Goal: Transaction & Acquisition: Register for event/course

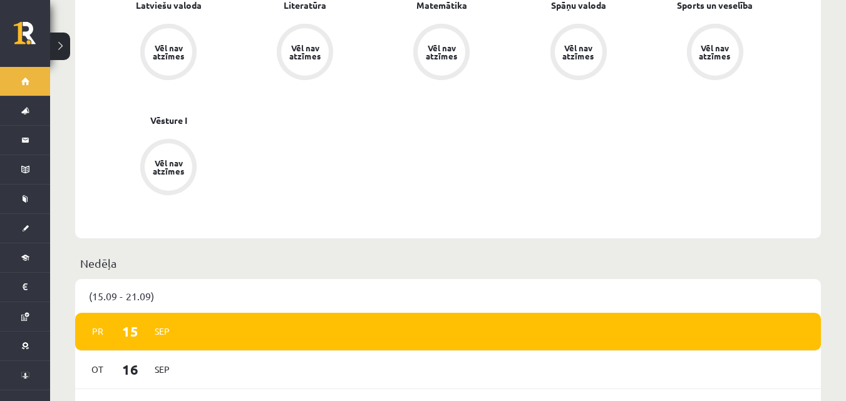
scroll to position [814, 0]
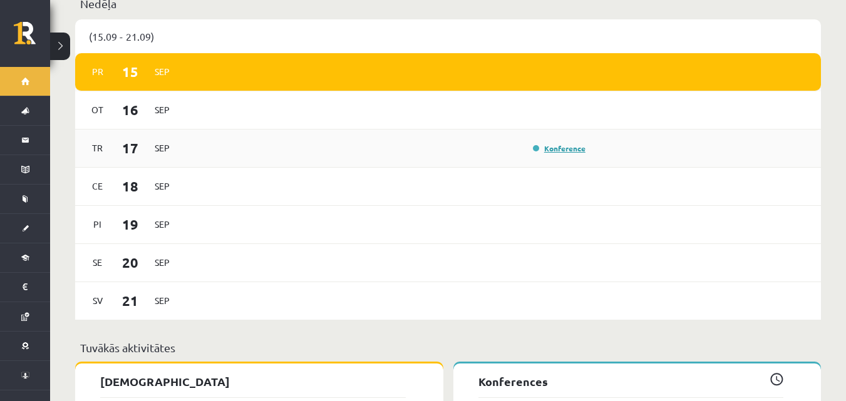
click at [554, 143] on link "Konference" at bounding box center [559, 148] width 53 height 10
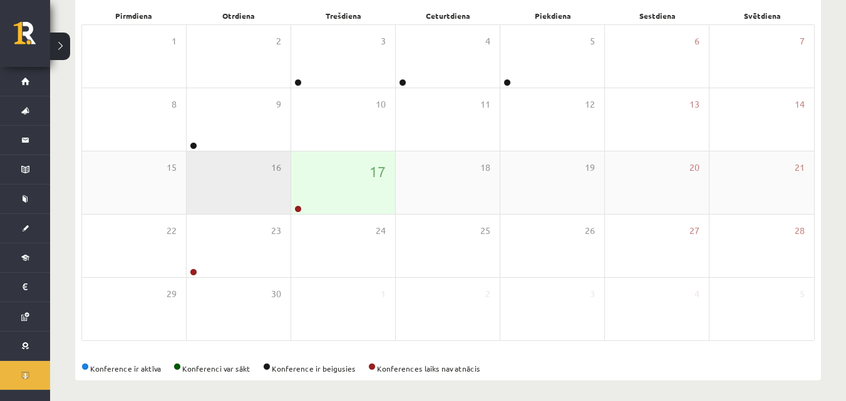
scroll to position [197, 0]
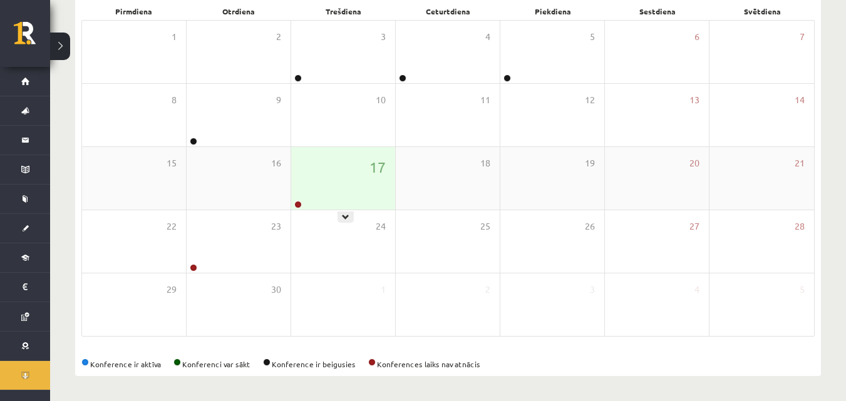
click at [346, 208] on div "17" at bounding box center [343, 178] width 104 height 63
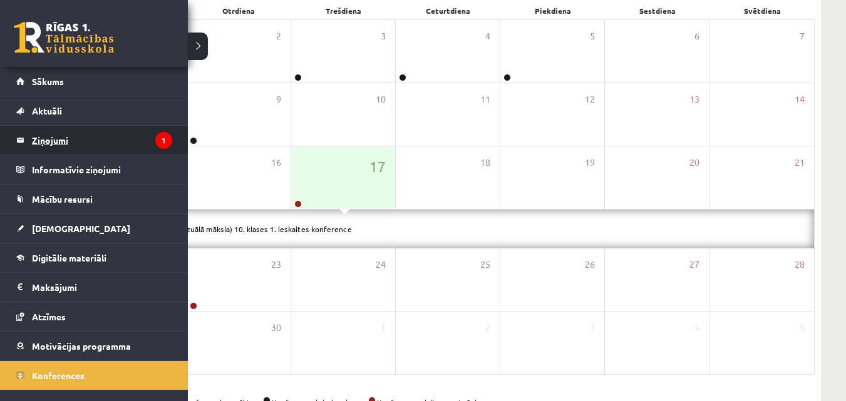
click at [79, 153] on legend "Ziņojumi 1" at bounding box center [102, 140] width 140 height 29
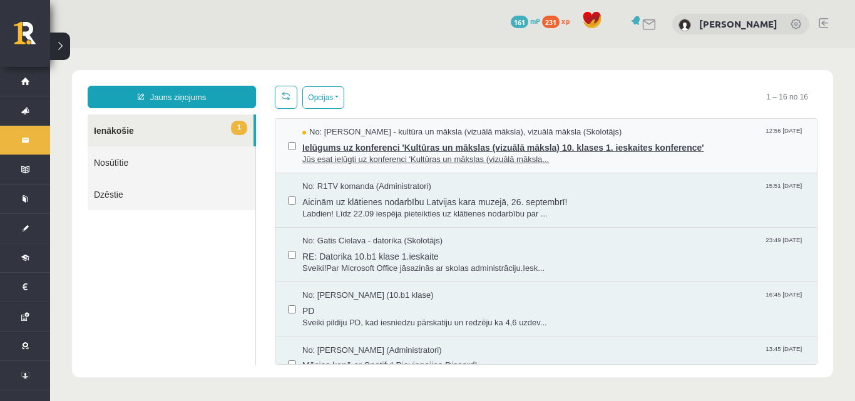
click at [405, 135] on span "No: [PERSON_NAME] - kultūra un māksla (vizuālā māksla), vizuālā māksla (Skolotā…" at bounding box center [461, 132] width 319 height 12
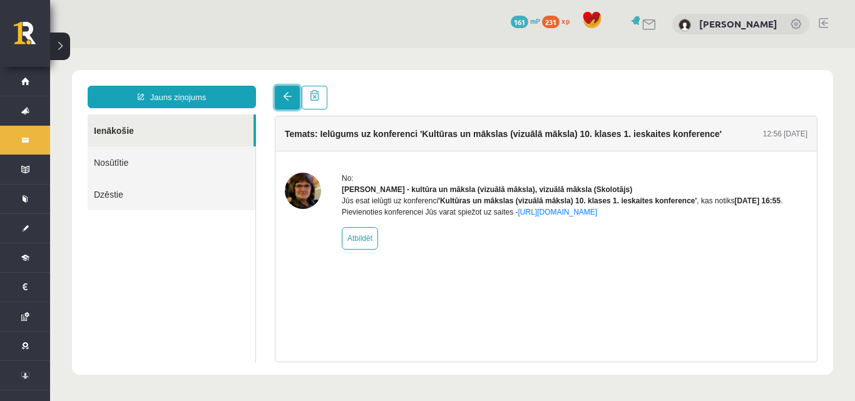
click at [286, 99] on span at bounding box center [287, 96] width 9 height 9
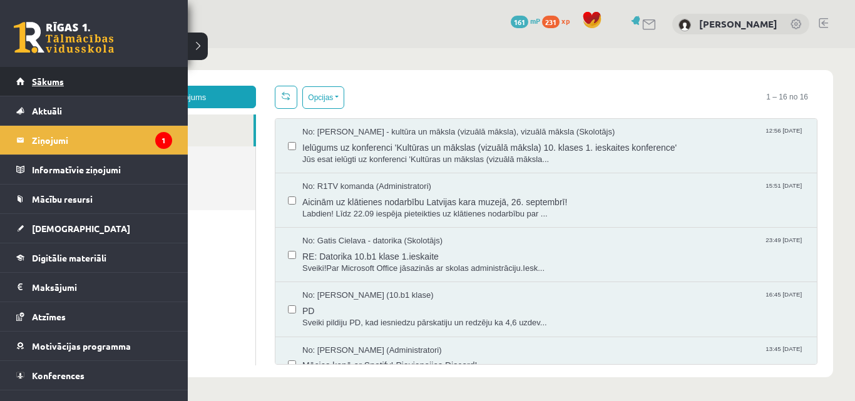
click at [98, 86] on link "Sākums" at bounding box center [94, 81] width 156 height 29
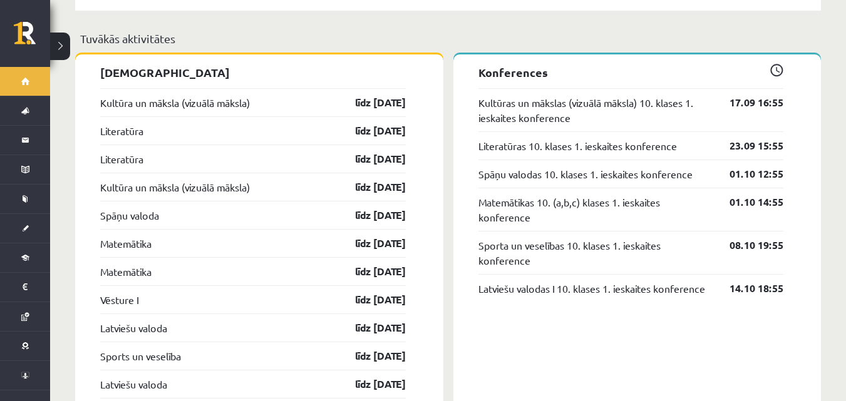
scroll to position [1127, 0]
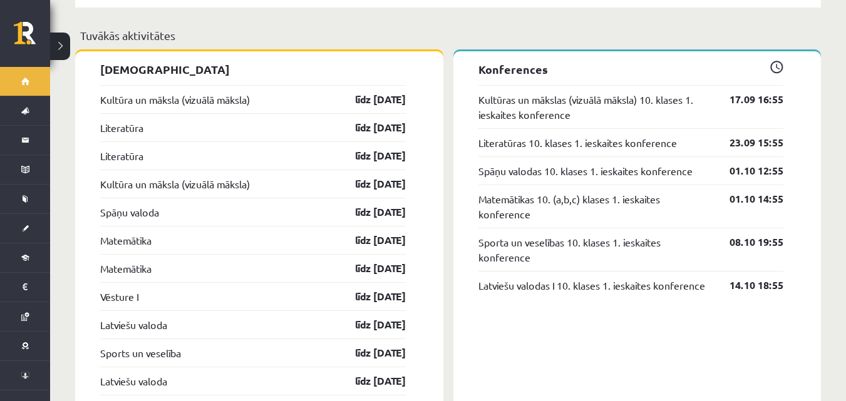
drag, startPoint x: 739, startPoint y: 86, endPoint x: 794, endPoint y: 23, distance: 83.0
click at [738, 92] on link "17.09 16:55" at bounding box center [746, 99] width 73 height 15
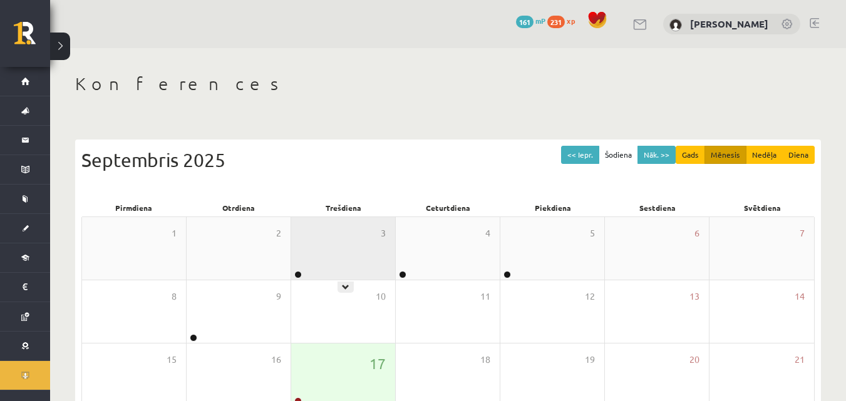
scroll to position [63, 0]
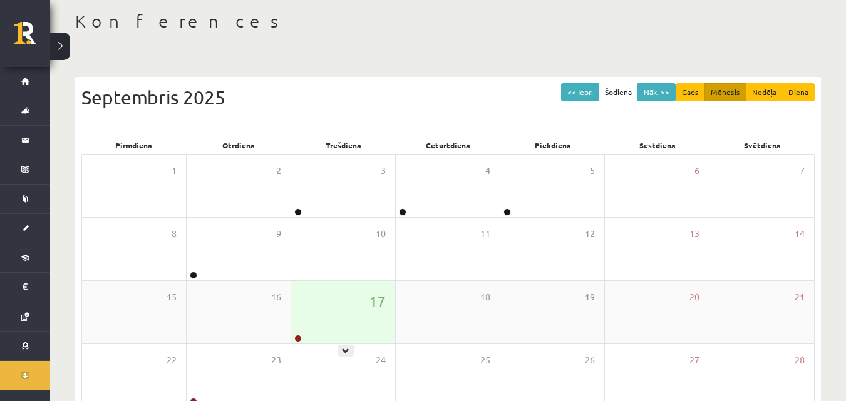
click at [339, 320] on div "17" at bounding box center [343, 312] width 104 height 63
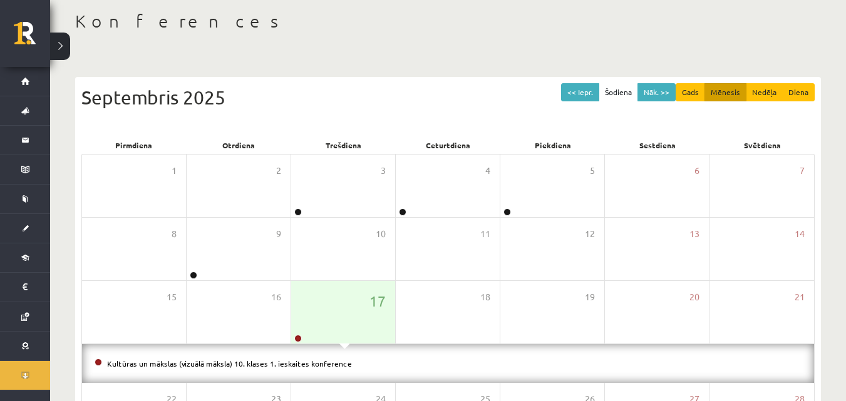
click at [275, 367] on li "Kultūras un mākslas (vizuālā māksla) 10. klases 1. ieskaites konference" at bounding box center [448, 364] width 707 height 14
click at [277, 362] on link "Kultūras un mākslas (vizuālā māksla) 10. klases 1. ieskaites konference" at bounding box center [229, 364] width 245 height 10
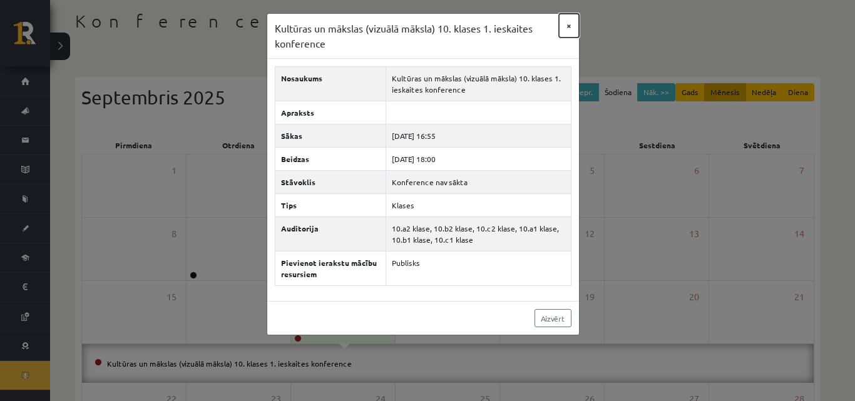
click at [569, 20] on button "×" at bounding box center [569, 26] width 20 height 24
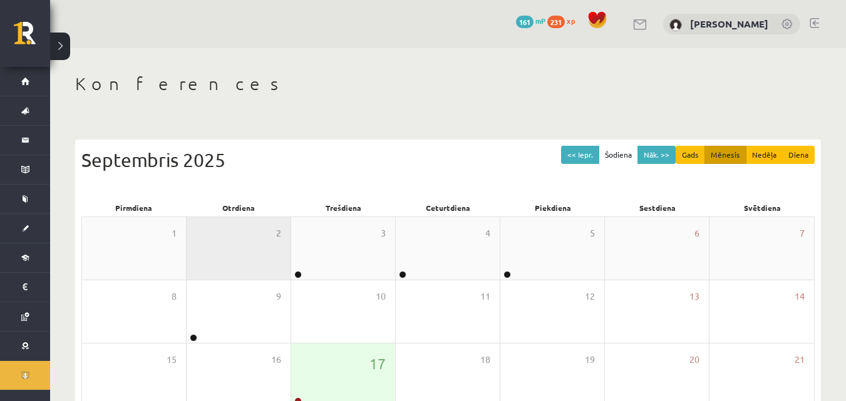
scroll to position [63, 0]
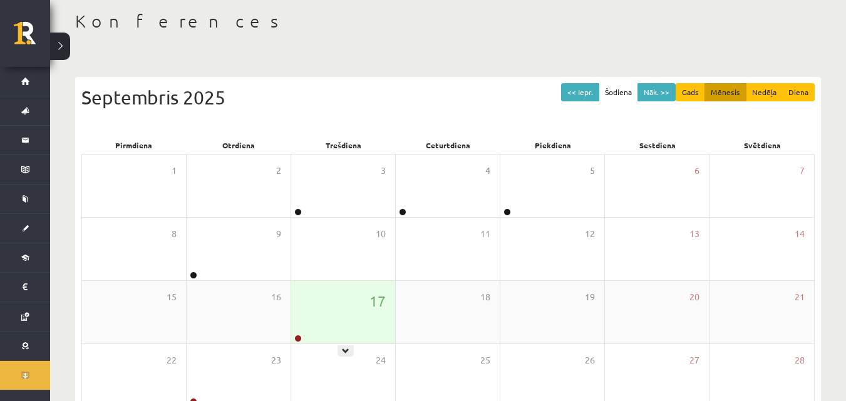
click at [354, 295] on div "17" at bounding box center [343, 312] width 104 height 63
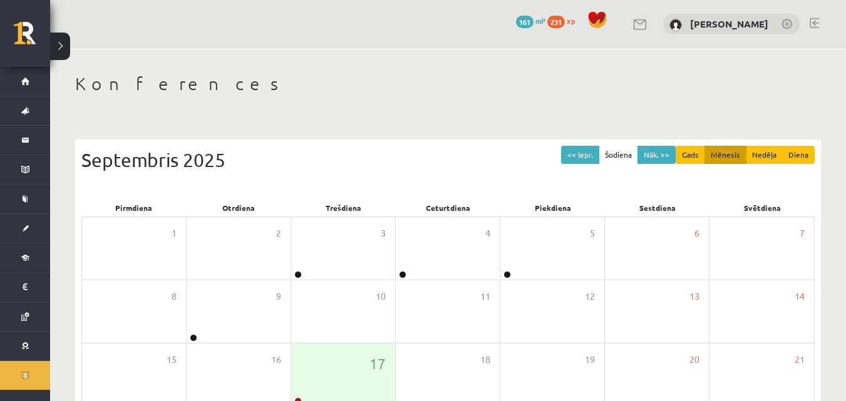
scroll to position [63, 0]
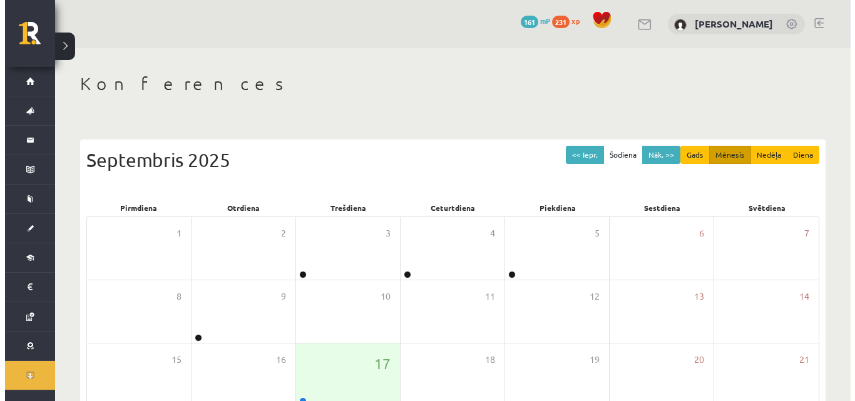
scroll to position [63, 0]
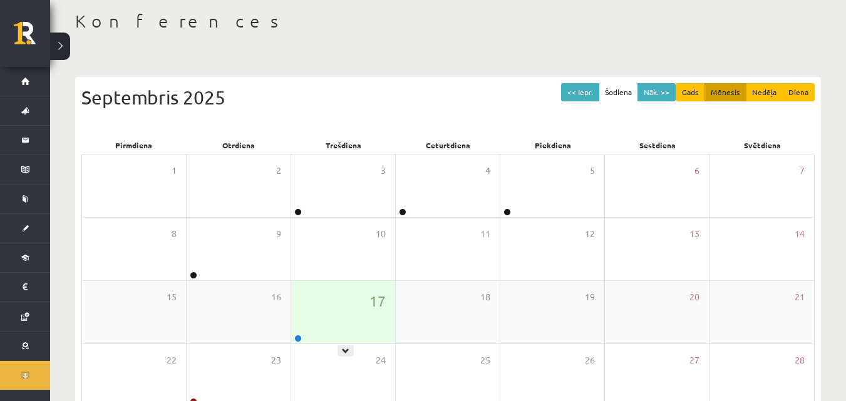
click at [348, 318] on div "17" at bounding box center [343, 312] width 104 height 63
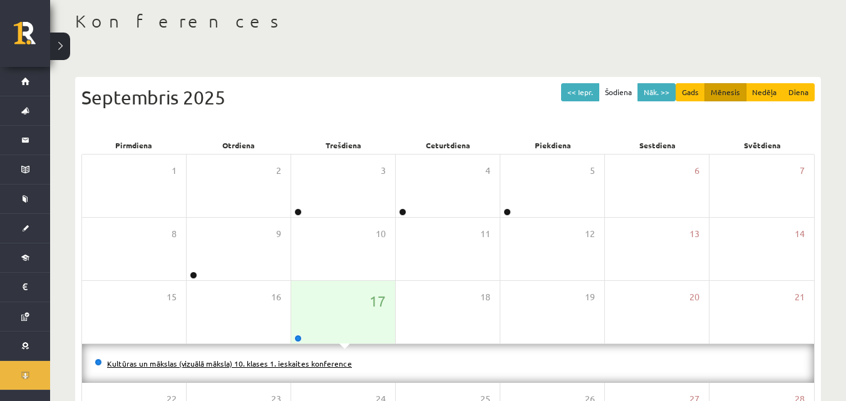
click at [314, 364] on link "Kultūras un mākslas (vizuālā māksla) 10. klases 1. ieskaites konference" at bounding box center [229, 364] width 245 height 10
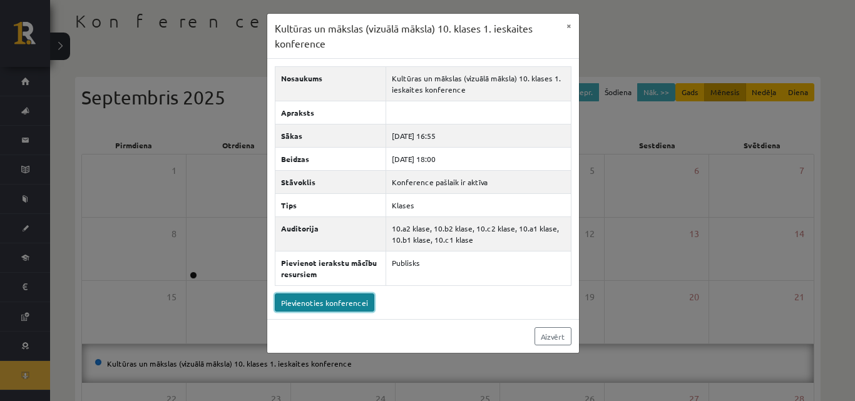
click at [334, 304] on link "Pievienoties konferencei" at bounding box center [325, 303] width 100 height 18
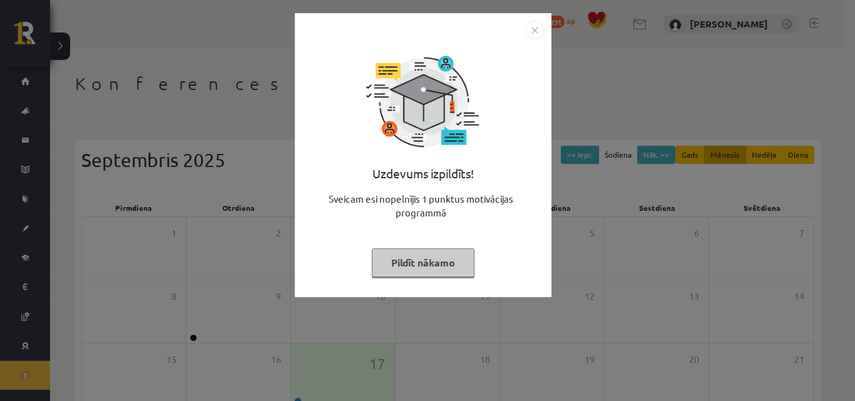
click at [410, 265] on button "Pildīt nākamo" at bounding box center [423, 262] width 103 height 29
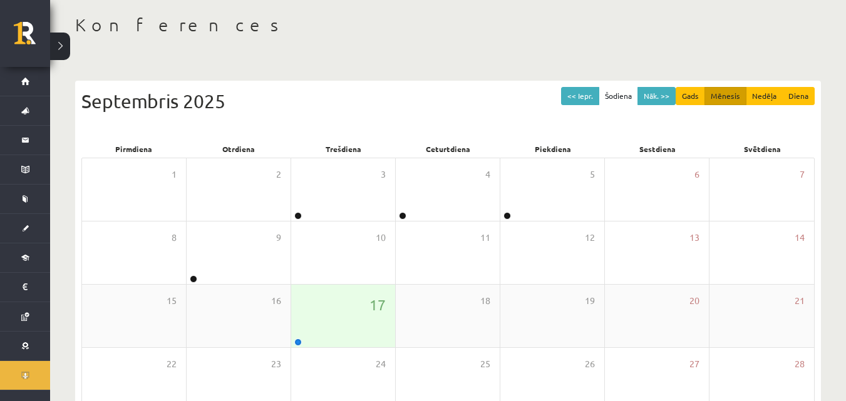
scroll to position [63, 0]
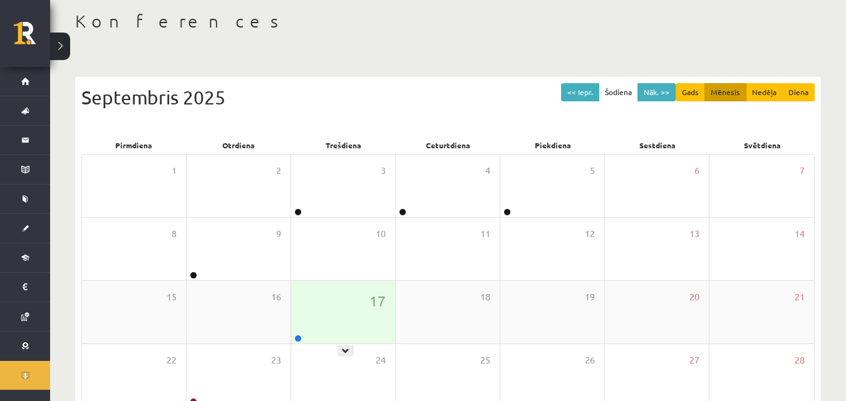
click at [314, 312] on div "17" at bounding box center [343, 312] width 104 height 63
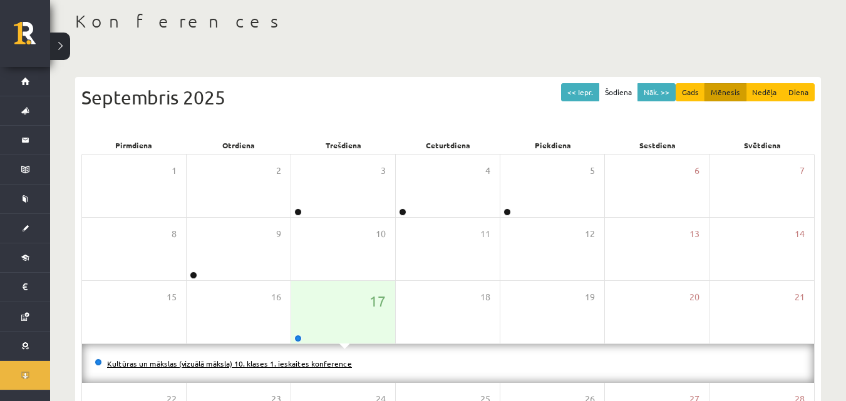
click at [280, 361] on link "Kultūras un mākslas (vizuālā māksla) 10. klases 1. ieskaites konference" at bounding box center [229, 364] width 245 height 10
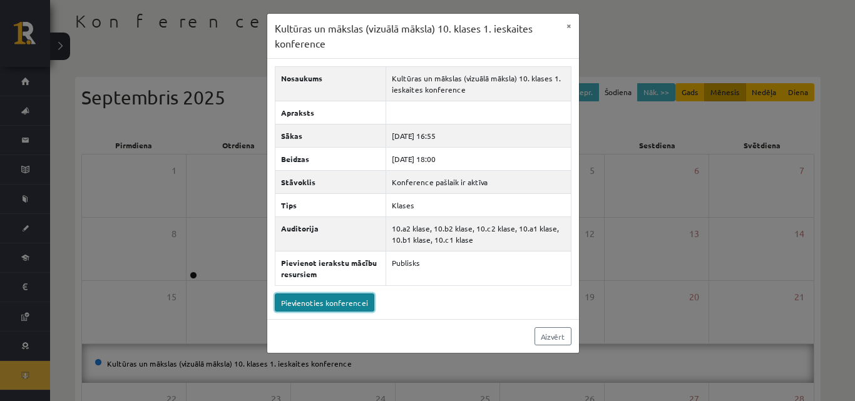
click at [282, 307] on link "Pievienoties konferencei" at bounding box center [325, 303] width 100 height 18
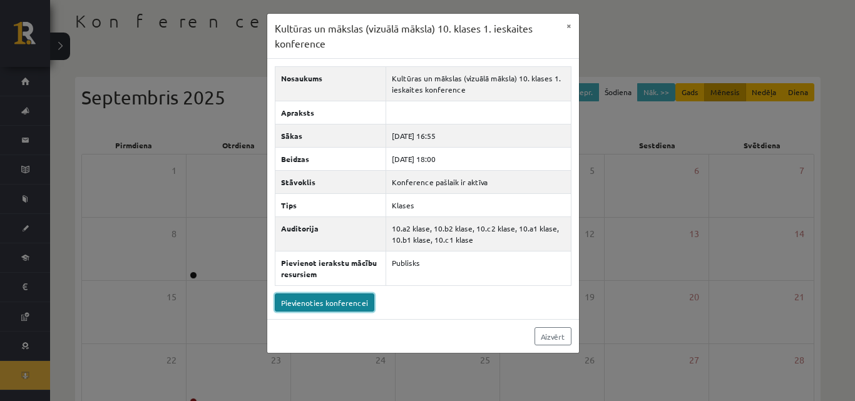
click at [349, 308] on link "Pievienoties konferencei" at bounding box center [325, 303] width 100 height 18
click at [575, 27] on button "×" at bounding box center [569, 26] width 20 height 24
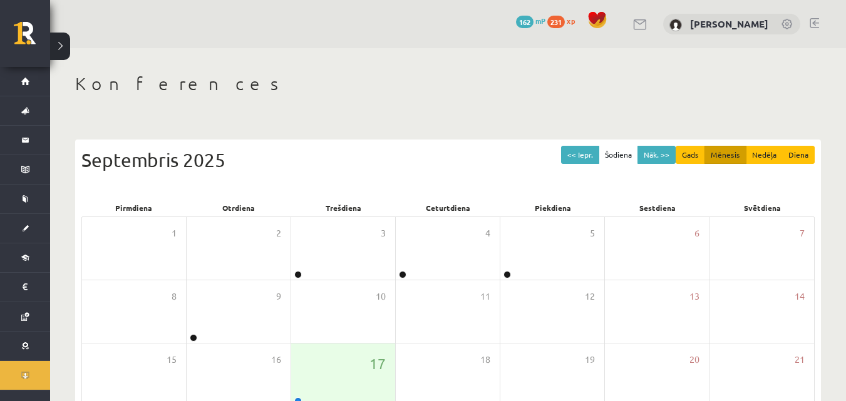
scroll to position [63, 0]
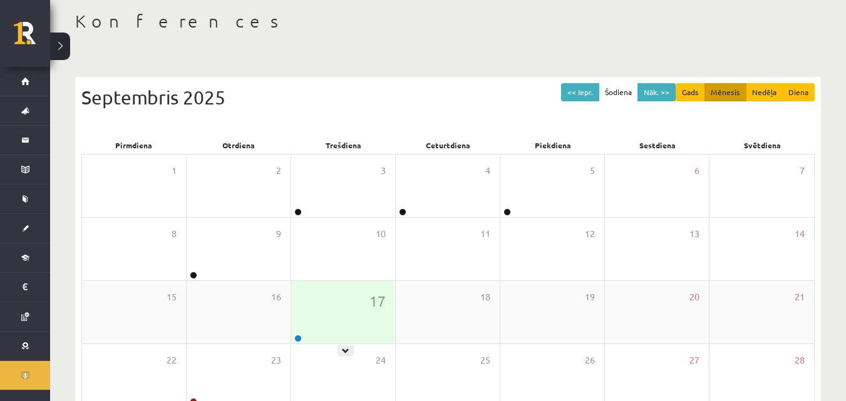
click at [348, 332] on div "17" at bounding box center [343, 312] width 104 height 63
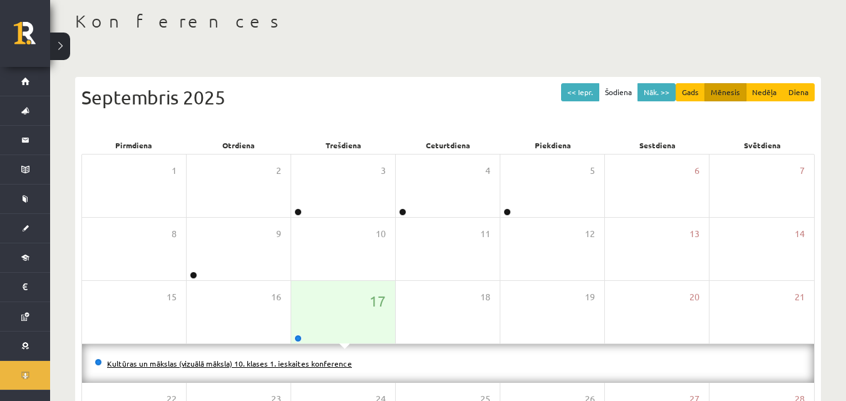
click at [299, 365] on link "Kultūras un mākslas (vizuālā māksla) 10. klases 1. ieskaites konference" at bounding box center [229, 364] width 245 height 10
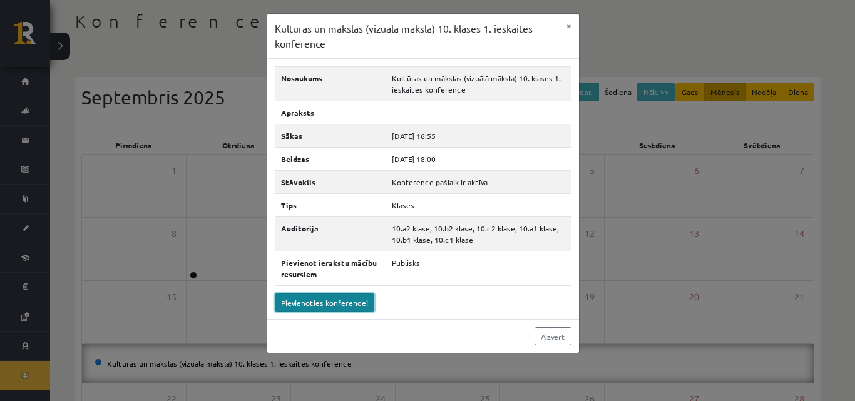
click at [337, 304] on link "Pievienoties konferencei" at bounding box center [325, 303] width 100 height 18
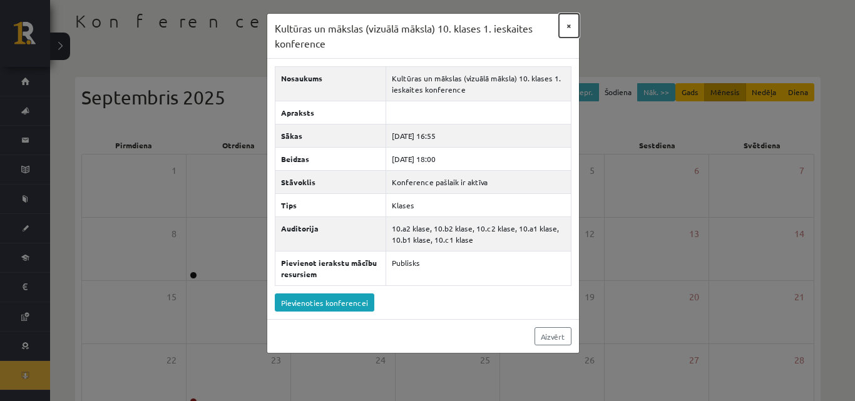
click at [571, 21] on button "×" at bounding box center [569, 26] width 20 height 24
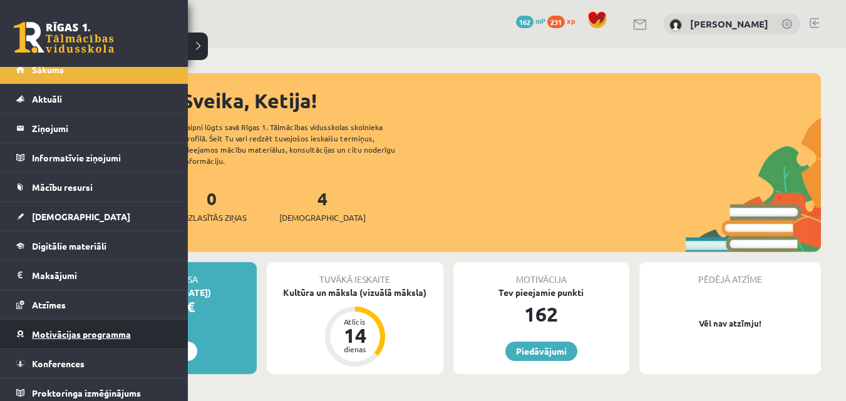
scroll to position [18, 0]
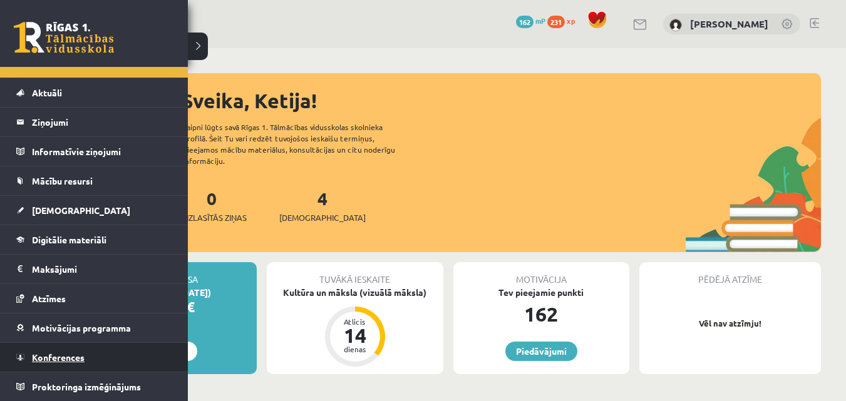
click at [57, 353] on span "Konferences" at bounding box center [58, 357] width 53 height 11
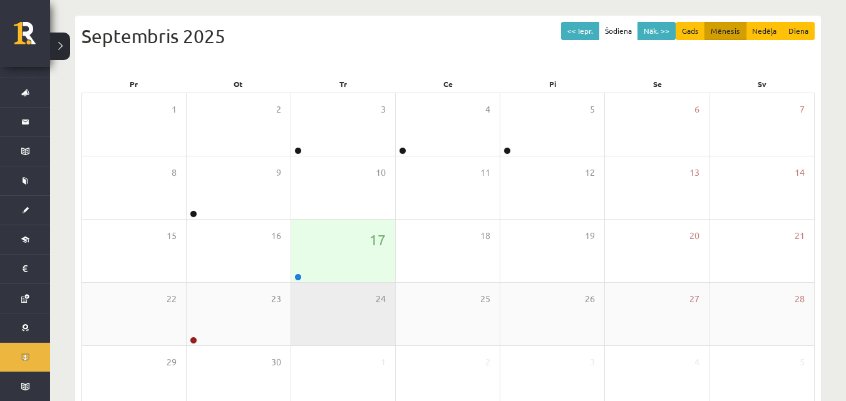
scroll to position [125, 0]
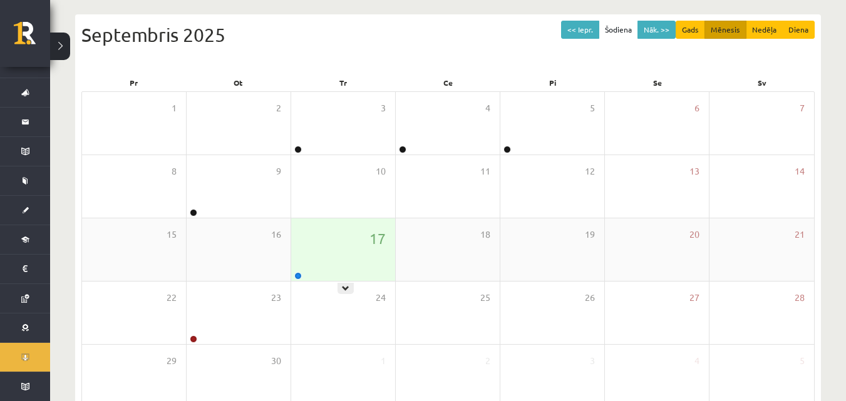
click at [354, 255] on div "17" at bounding box center [343, 249] width 104 height 63
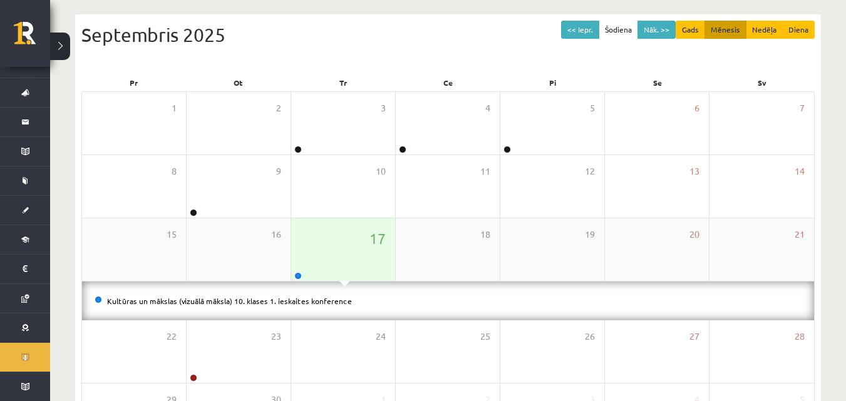
click at [344, 270] on div "17" at bounding box center [343, 249] width 104 height 63
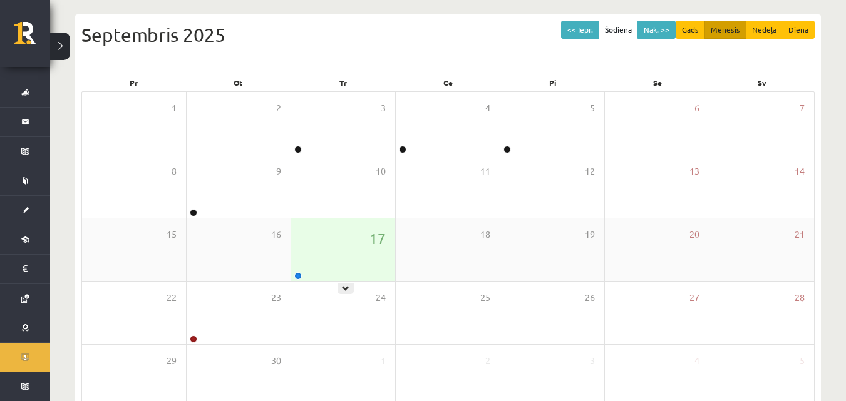
click at [352, 262] on div "17" at bounding box center [343, 249] width 104 height 63
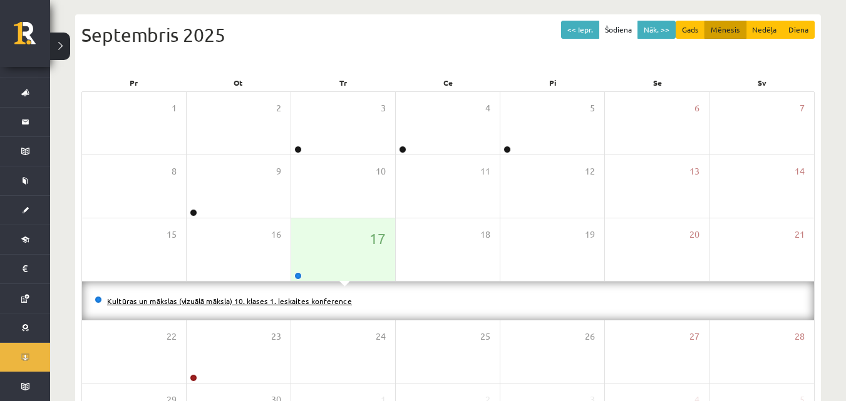
click at [295, 303] on link "Kultūras un mākslas (vizuālā māksla) 10. klases 1. ieskaites konference" at bounding box center [229, 301] width 245 height 10
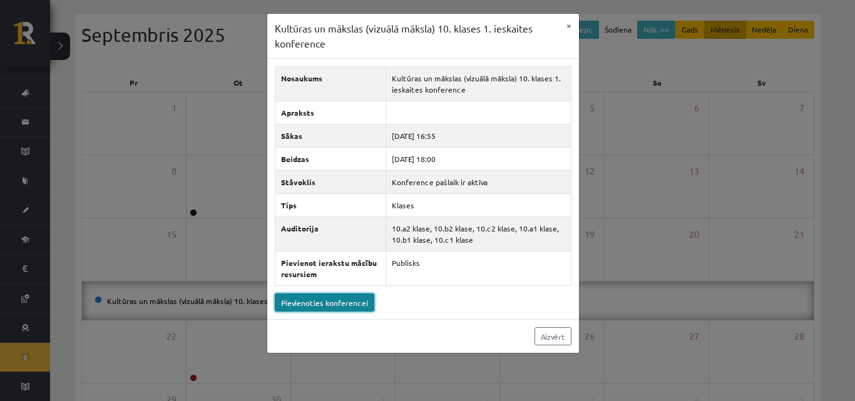
click at [314, 300] on link "Pievienoties konferencei" at bounding box center [325, 303] width 100 height 18
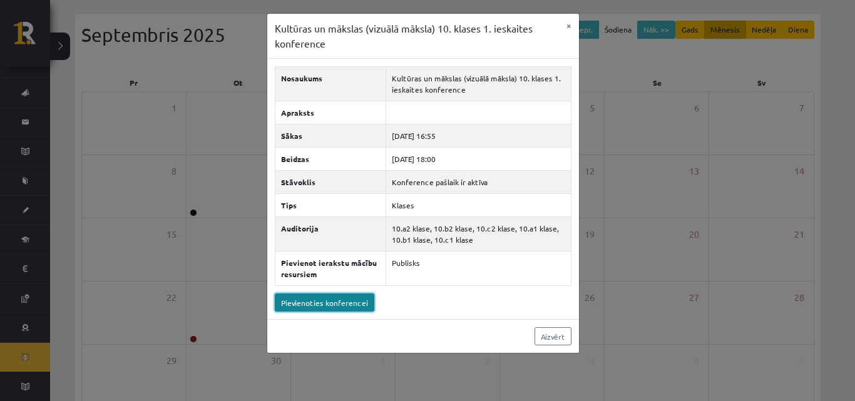
click at [313, 305] on link "Pievienoties konferencei" at bounding box center [325, 303] width 100 height 18
click at [337, 300] on link "Pievienoties konferencei" at bounding box center [325, 303] width 100 height 18
click at [569, 24] on button "×" at bounding box center [569, 26] width 20 height 24
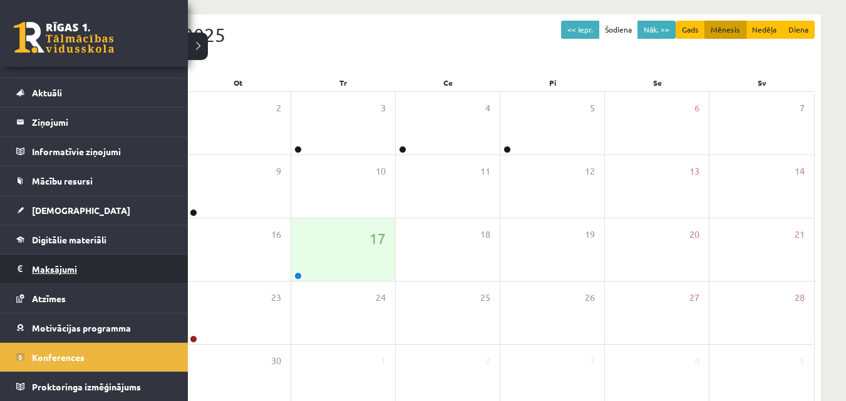
scroll to position [18, 0]
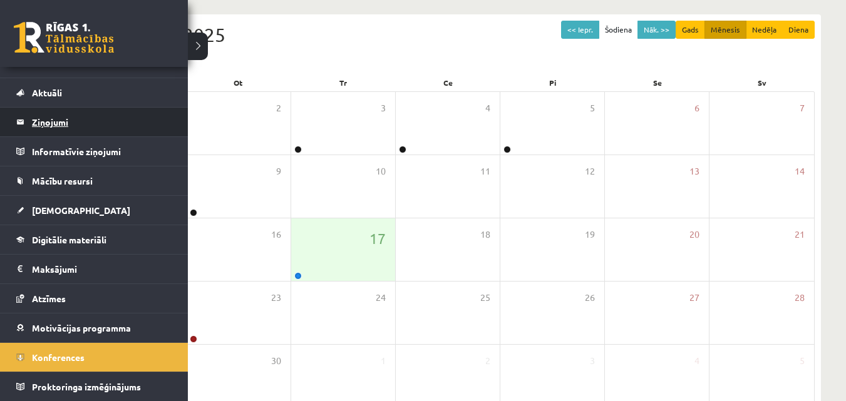
click at [82, 131] on legend "Ziņojumi 0" at bounding box center [102, 122] width 140 height 29
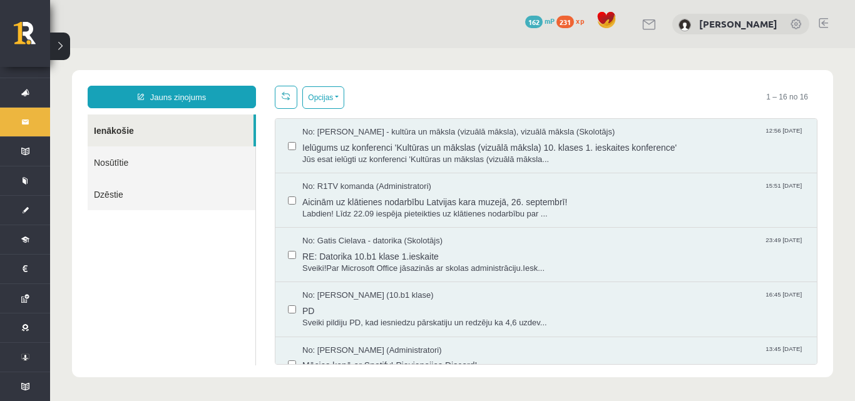
click at [233, 81] on div "Jauns ziņojums Ienākošie Nosūtītie Dzēstie ********* ********* ******* Opcijas …" at bounding box center [452, 223] width 761 height 307
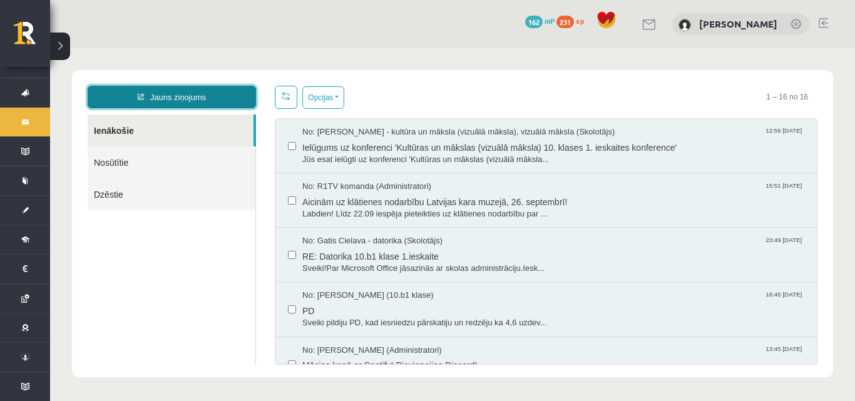
click at [229, 86] on link "Jauns ziņojums" at bounding box center [172, 97] width 168 height 23
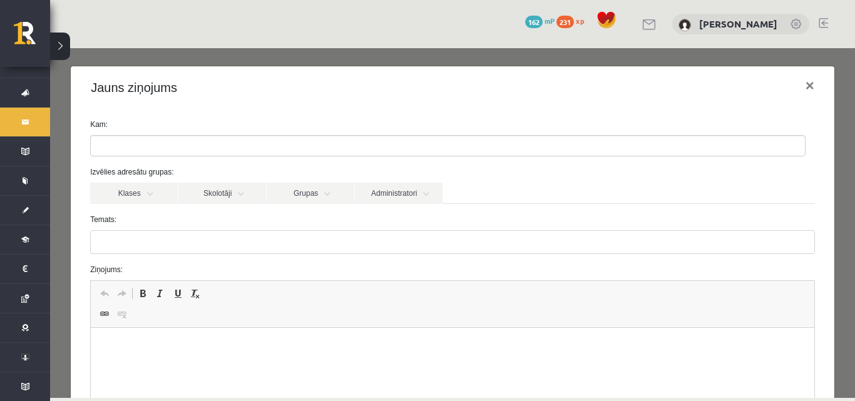
click at [160, 153] on ul at bounding box center [448, 146] width 714 height 20
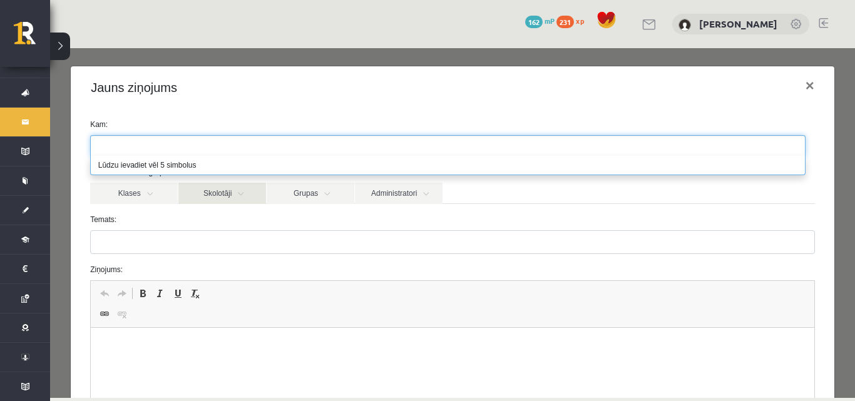
click at [213, 189] on link "Skolotāji" at bounding box center [222, 193] width 88 height 21
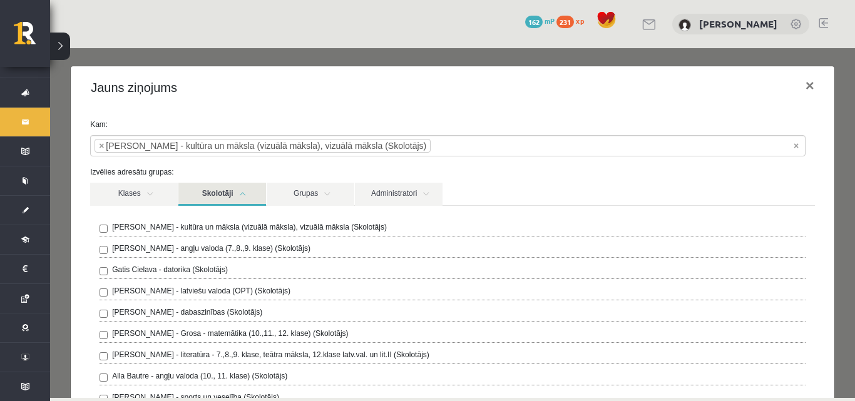
click at [214, 198] on link "Skolotāji" at bounding box center [222, 194] width 88 height 23
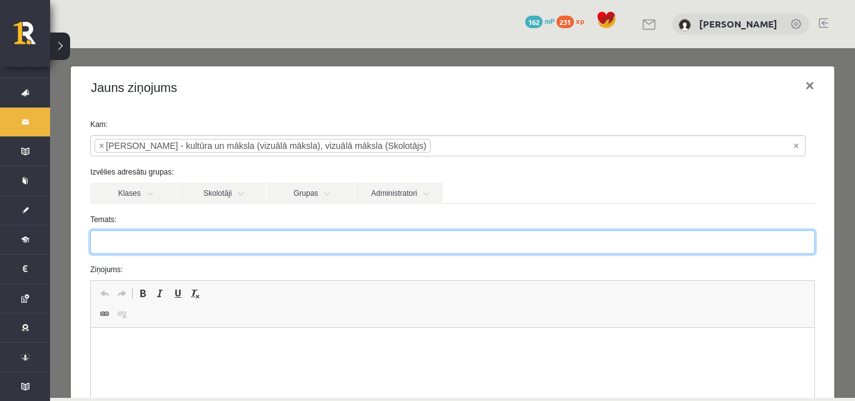
click at [167, 247] on input "Temats:" at bounding box center [452, 242] width 725 height 24
type input "**********"
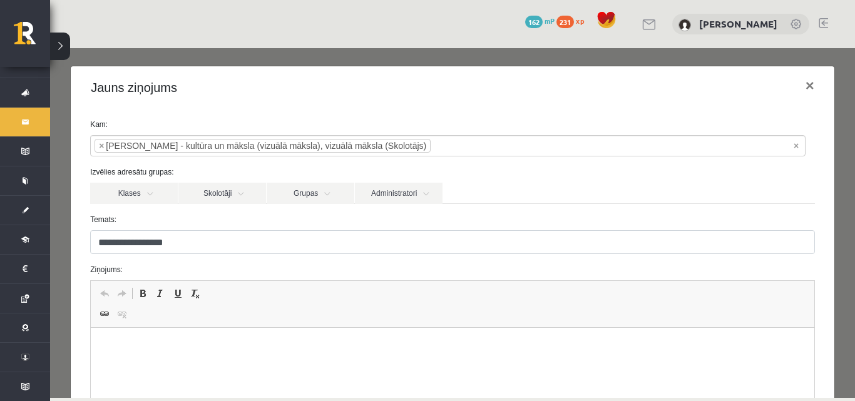
click at [488, 356] on html at bounding box center [453, 347] width 724 height 38
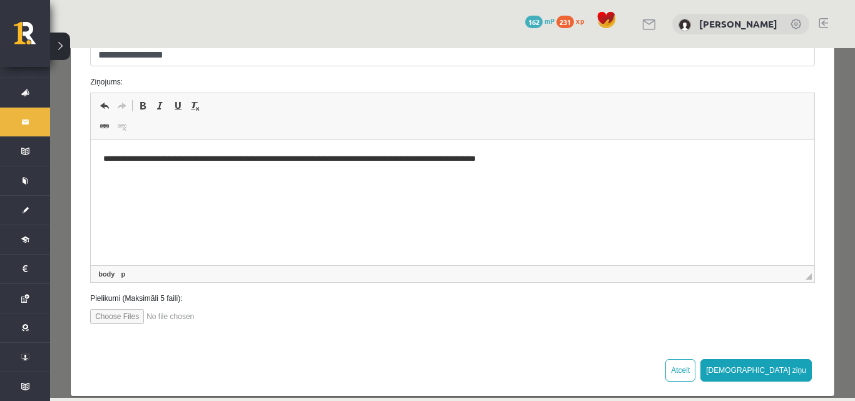
click at [404, 160] on p "**********" at bounding box center [447, 159] width 689 height 13
click at [543, 157] on p "**********" at bounding box center [447, 159] width 689 height 13
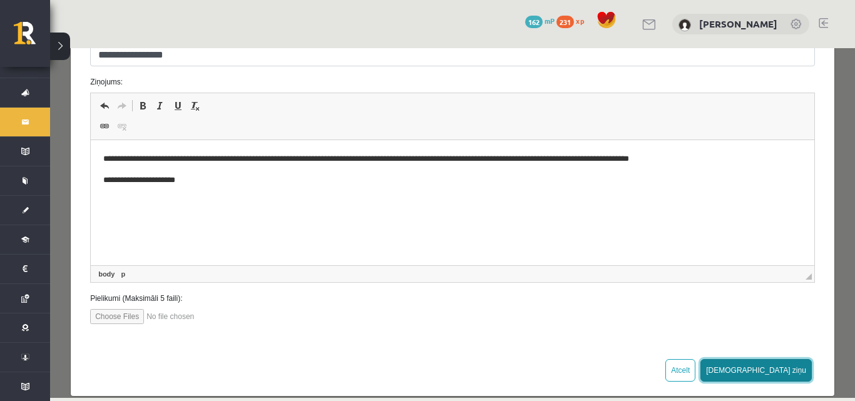
click at [776, 371] on button "[DEMOGRAPHIC_DATA] ziņu" at bounding box center [755, 370] width 111 height 23
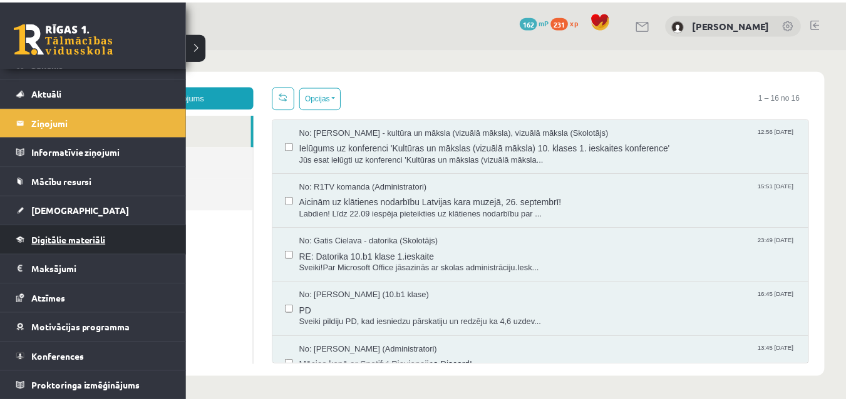
scroll to position [0, 0]
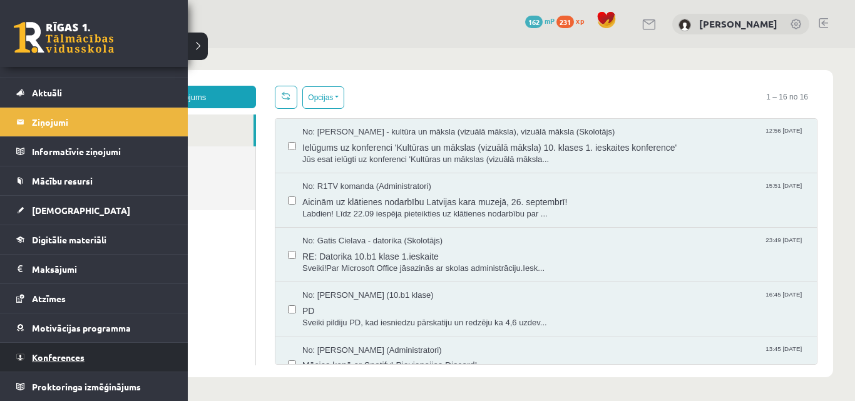
click at [75, 354] on span "Konferences" at bounding box center [58, 357] width 53 height 11
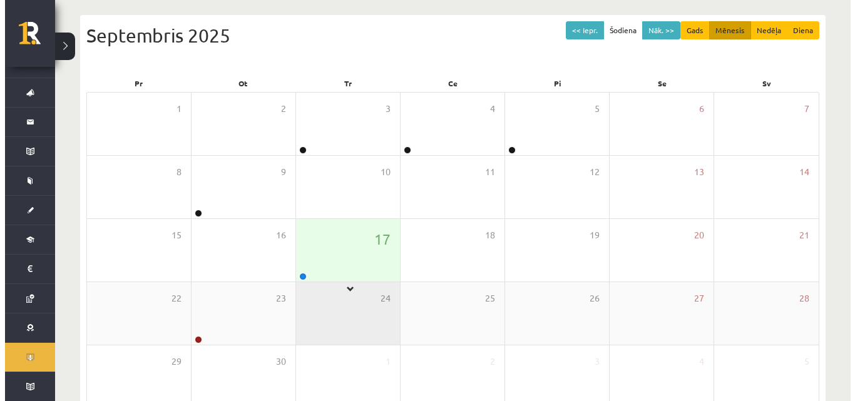
scroll to position [125, 0]
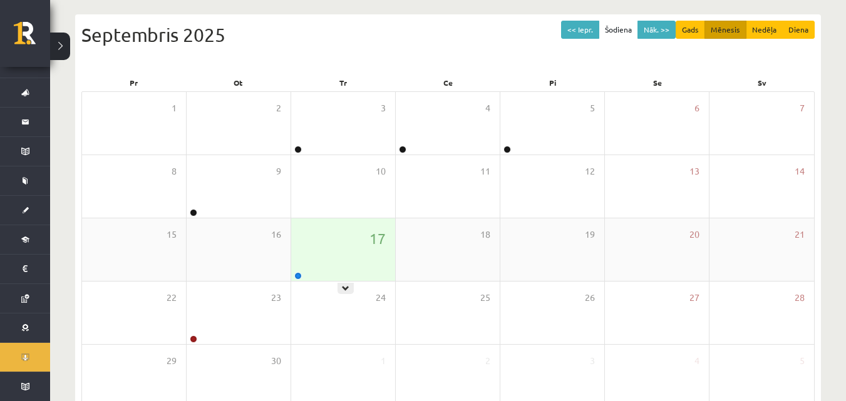
click at [325, 267] on div "17" at bounding box center [343, 249] width 104 height 63
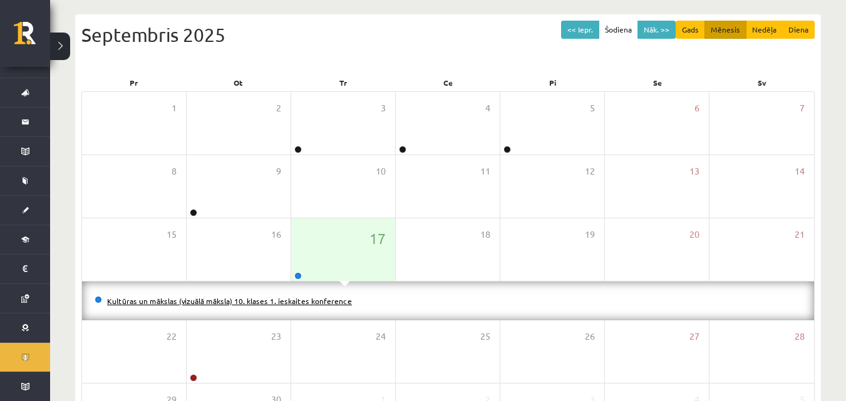
click at [318, 296] on link "Kultūras un mākslas (vizuālā māksla) 10. klases 1. ieskaites konference" at bounding box center [229, 301] width 245 height 10
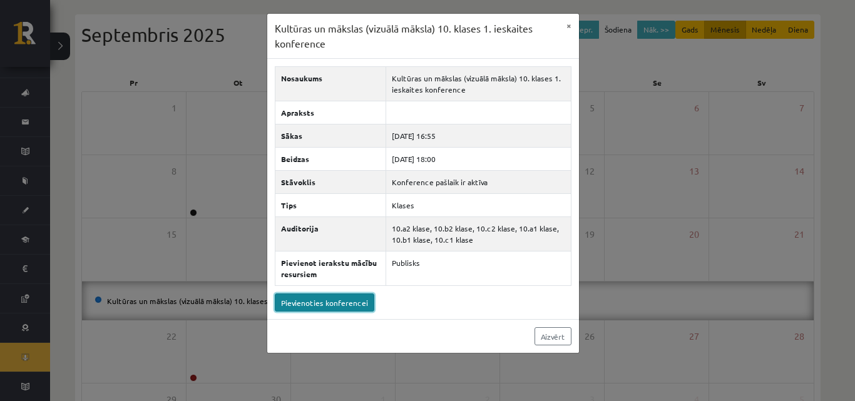
click at [352, 299] on link "Pievienoties konferencei" at bounding box center [325, 303] width 100 height 18
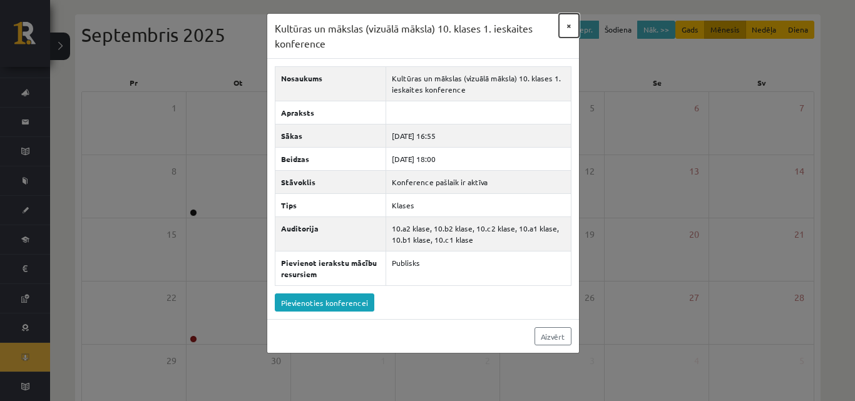
click at [569, 23] on button "×" at bounding box center [569, 26] width 20 height 24
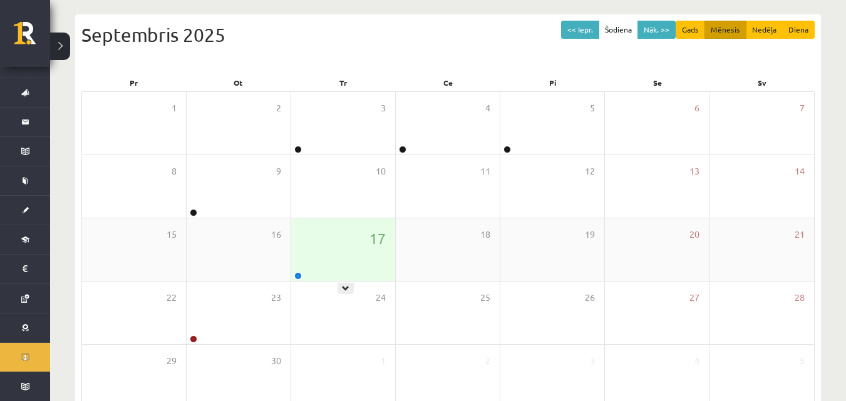
click at [342, 253] on div "17" at bounding box center [343, 249] width 104 height 63
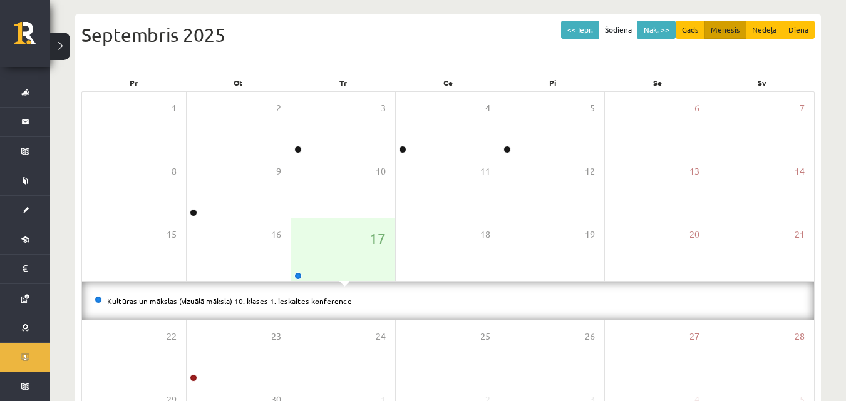
click at [324, 304] on link "Kultūras un mākslas (vizuālā māksla) 10. klases 1. ieskaites konference" at bounding box center [229, 301] width 245 height 10
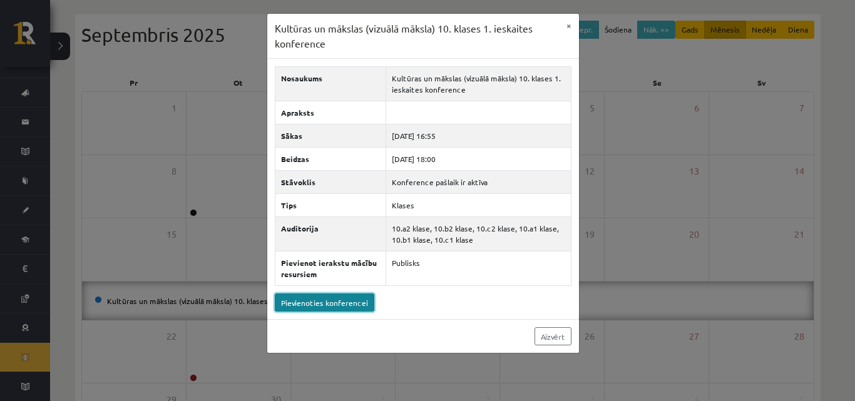
click at [347, 302] on link "Pievienoties konferencei" at bounding box center [325, 303] width 100 height 18
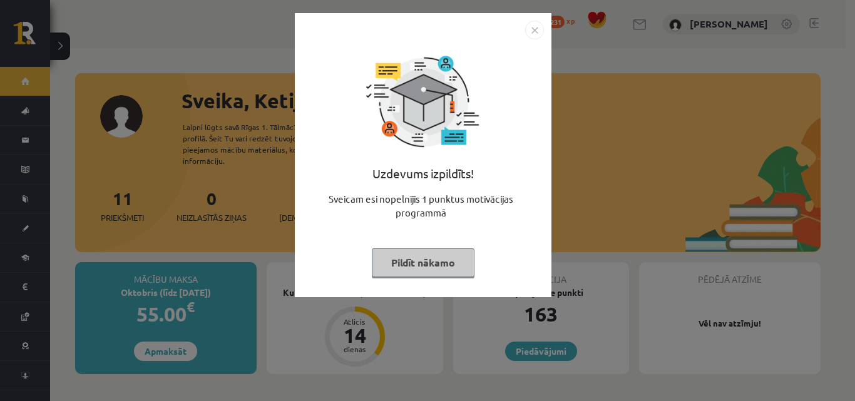
click at [395, 258] on button "Pildīt nākamo" at bounding box center [423, 262] width 103 height 29
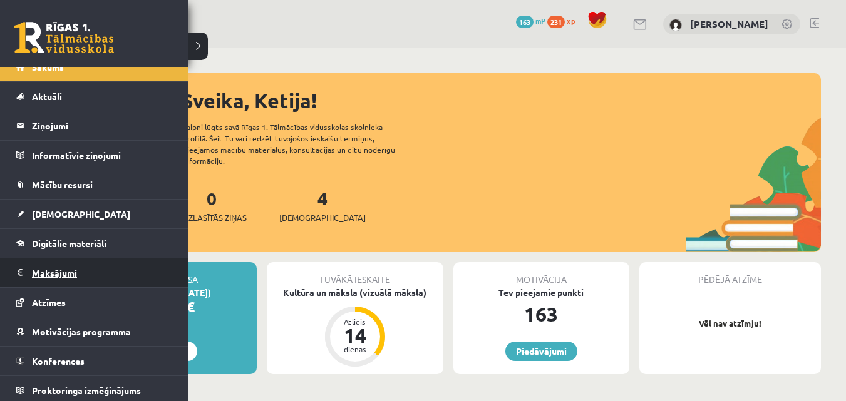
scroll to position [18, 0]
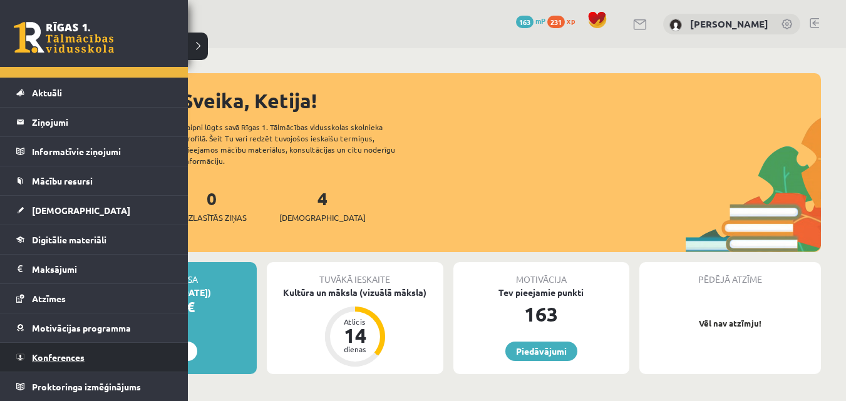
click at [71, 356] on span "Konferences" at bounding box center [58, 357] width 53 height 11
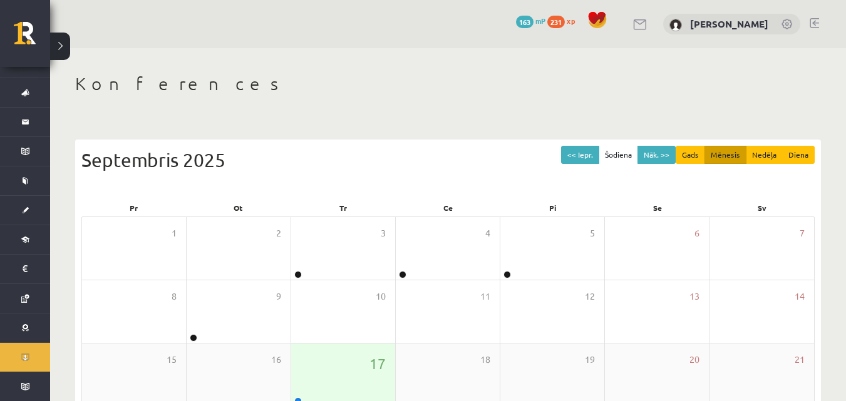
click at [357, 381] on div "17" at bounding box center [343, 375] width 104 height 63
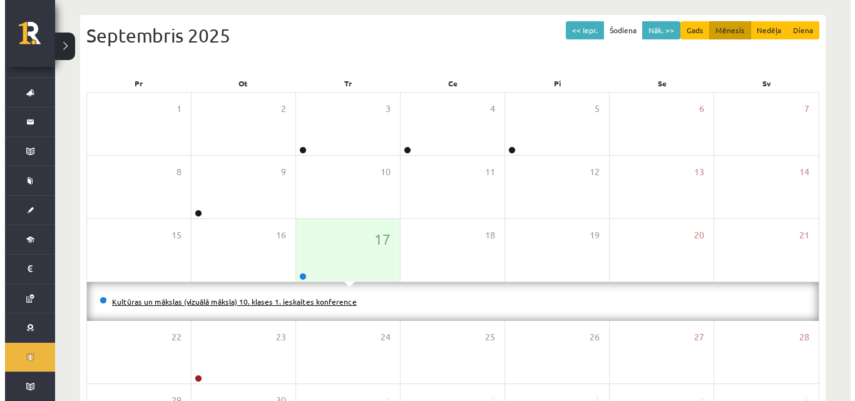
scroll to position [125, 0]
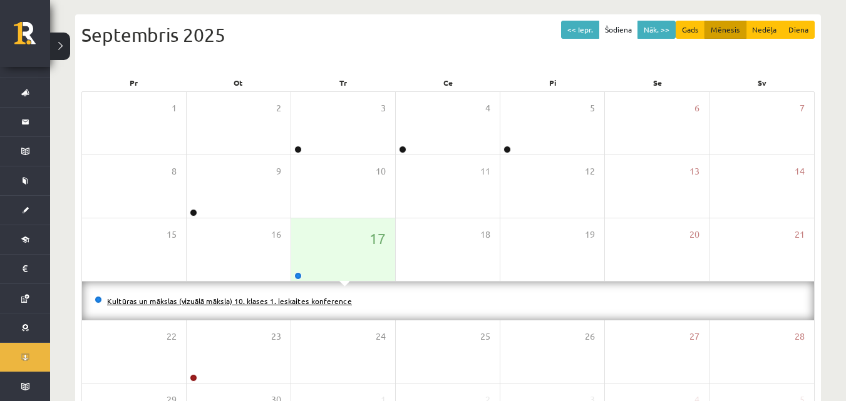
click at [289, 304] on link "Kultūras un mākslas (vizuālā māksla) 10. klases 1. ieskaites konference" at bounding box center [229, 301] width 245 height 10
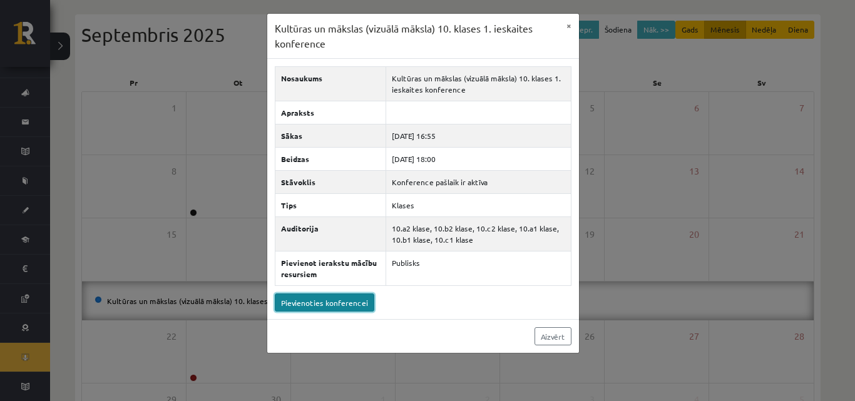
click at [341, 302] on link "Pievienoties konferencei" at bounding box center [325, 303] width 100 height 18
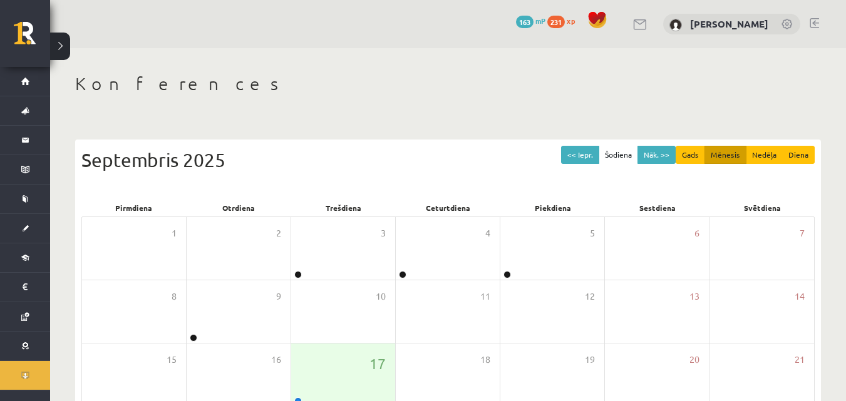
scroll to position [125, 0]
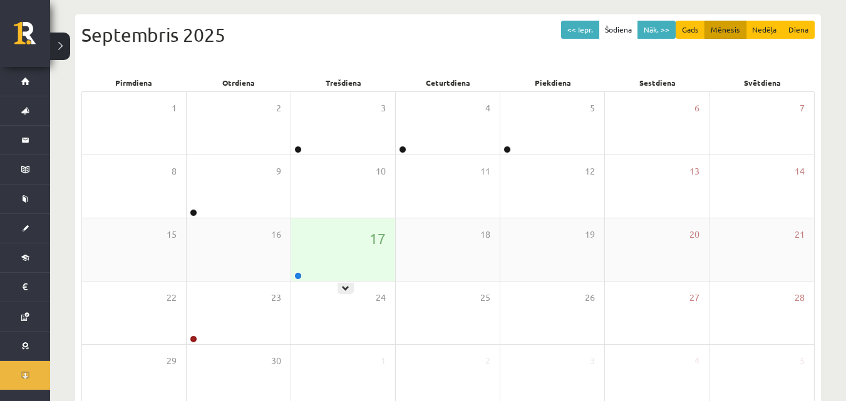
click at [314, 260] on div "17" at bounding box center [343, 249] width 104 height 63
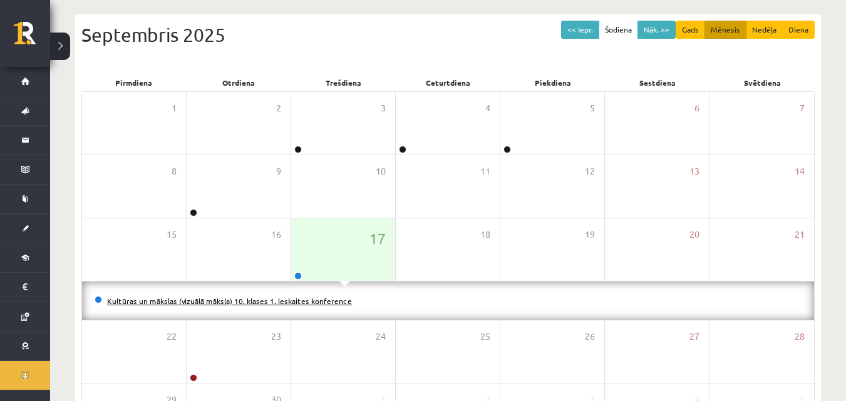
click at [260, 297] on link "Kultūras un mākslas (vizuālā māksla) 10. klases 1. ieskaites konference" at bounding box center [229, 301] width 245 height 10
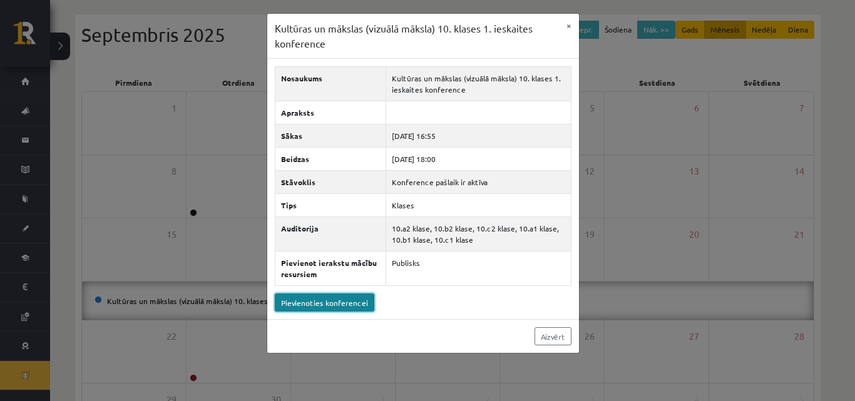
click at [317, 306] on link "Pievienoties konferencei" at bounding box center [325, 303] width 100 height 18
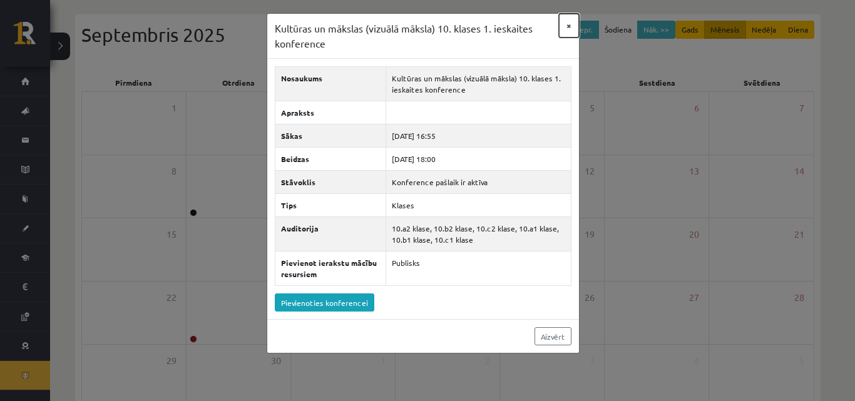
click at [565, 23] on button "×" at bounding box center [569, 26] width 20 height 24
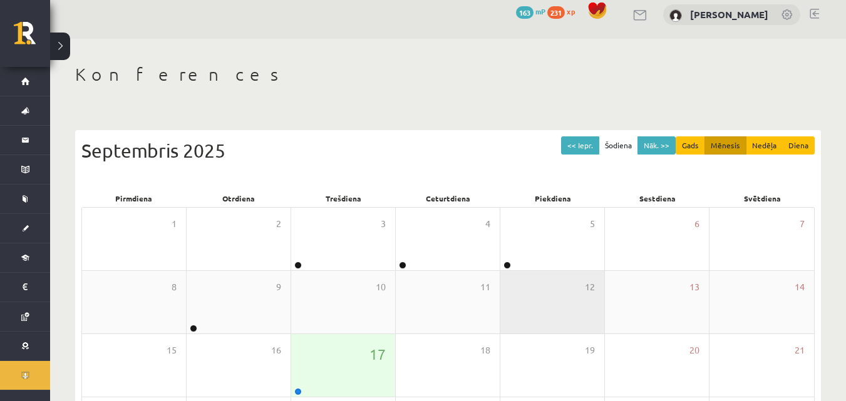
scroll to position [0, 0]
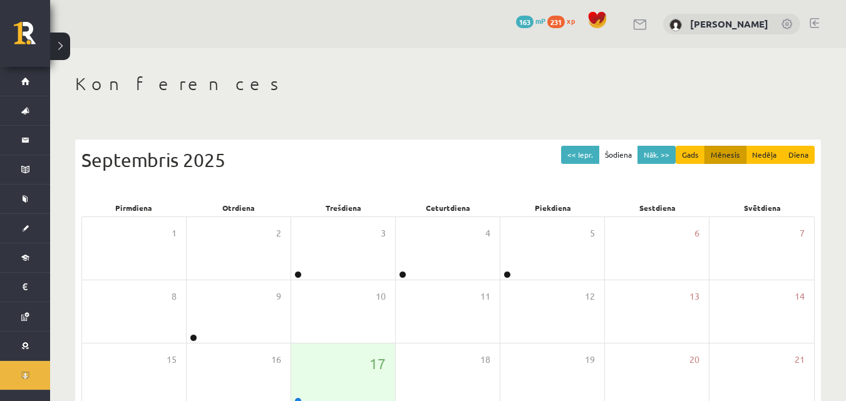
click at [329, 62] on div "Konferences << Iepr. Šodiena Nāk. >> Gads Mēnesis Nedēļa Diena [DATE] Pirmdiena…" at bounding box center [448, 323] width 796 height 550
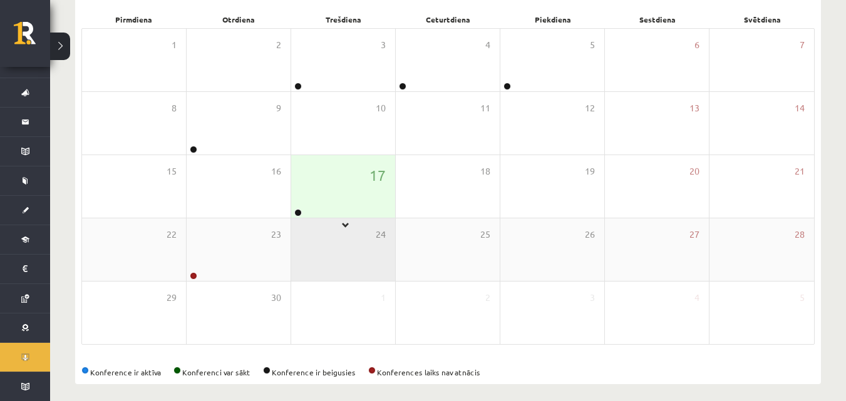
scroll to position [197, 0]
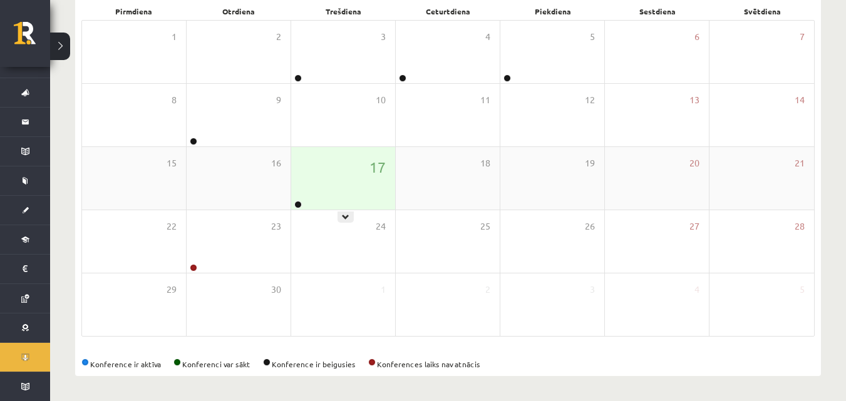
click at [347, 200] on div "17" at bounding box center [343, 178] width 104 height 63
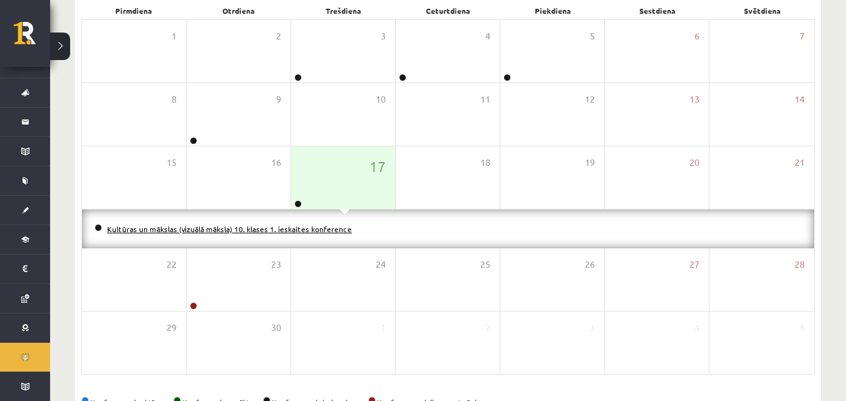
click at [307, 230] on link "Kultūras un mākslas (vizuālā māksla) 10. klases 1. ieskaites konference" at bounding box center [229, 229] width 245 height 10
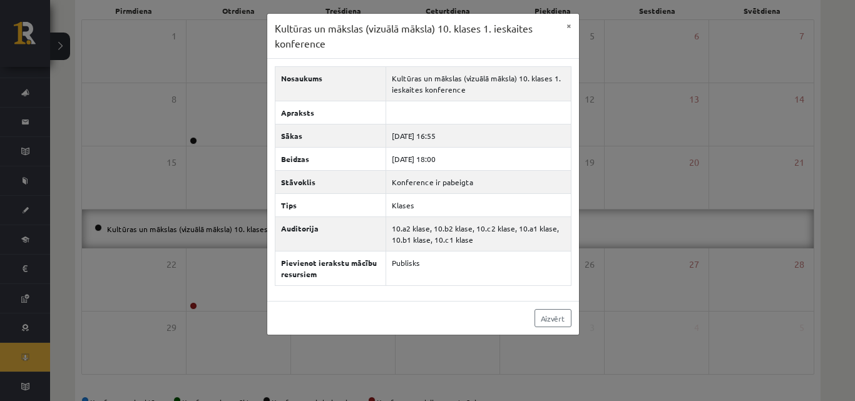
click at [555, 26] on h3 "Kultūras un mākslas (vizuālā māksla) 10. klases 1. ieskaites konference" at bounding box center [417, 35] width 284 height 29
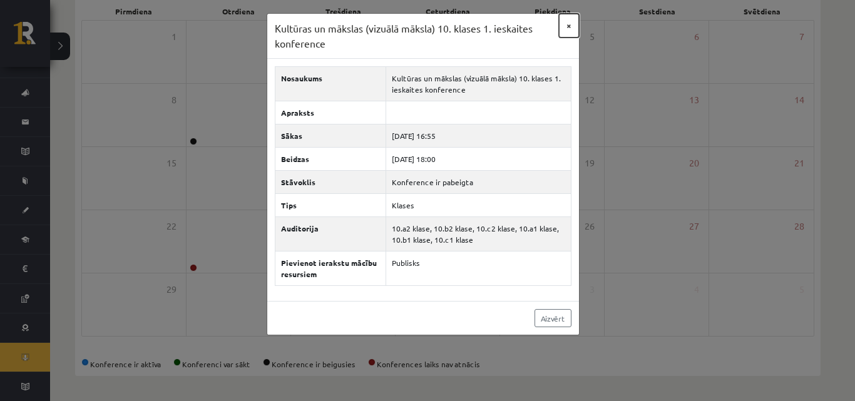
click at [571, 23] on button "×" at bounding box center [569, 26] width 20 height 24
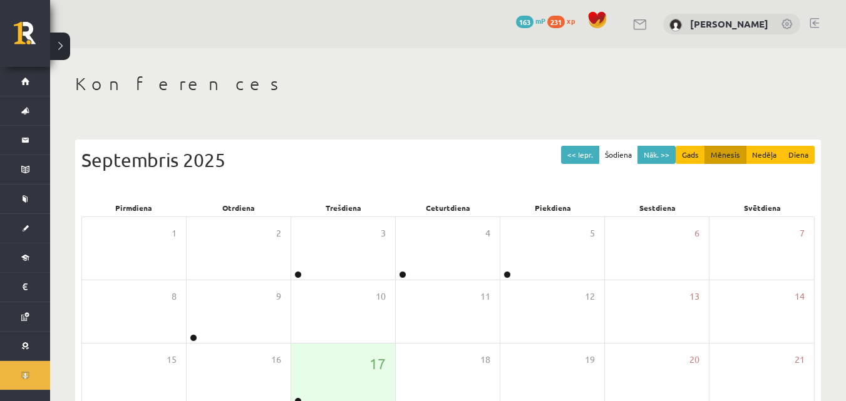
scroll to position [197, 0]
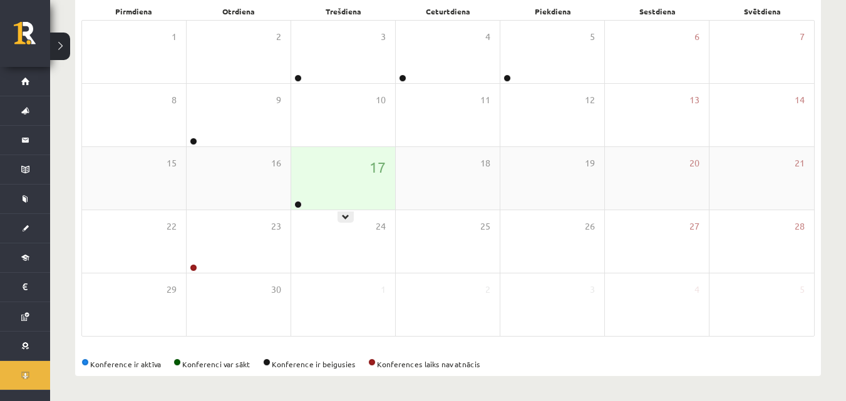
click at [330, 196] on div "17" at bounding box center [343, 178] width 104 height 63
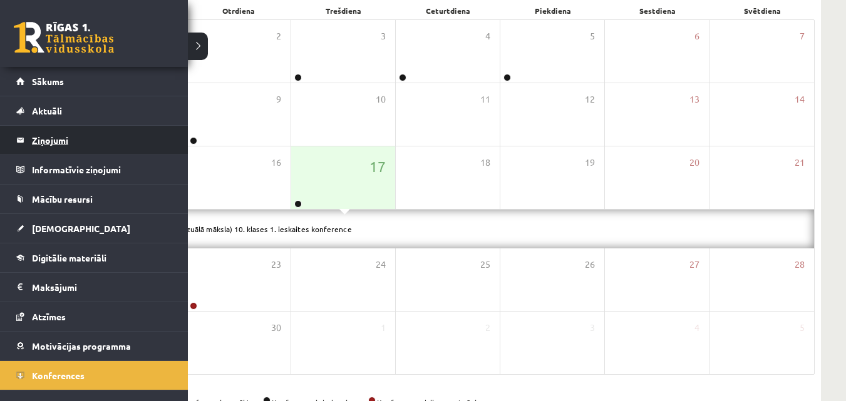
click at [83, 143] on legend "Ziņojumi 0" at bounding box center [102, 140] width 140 height 29
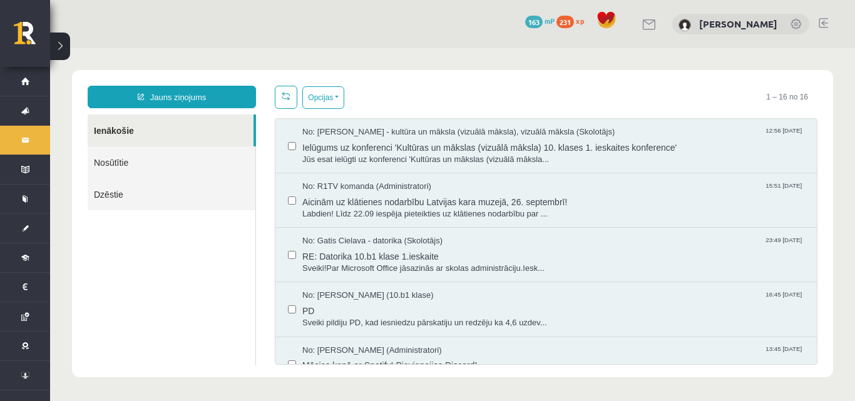
click at [150, 159] on link "Nosūtītie" at bounding box center [172, 162] width 168 height 32
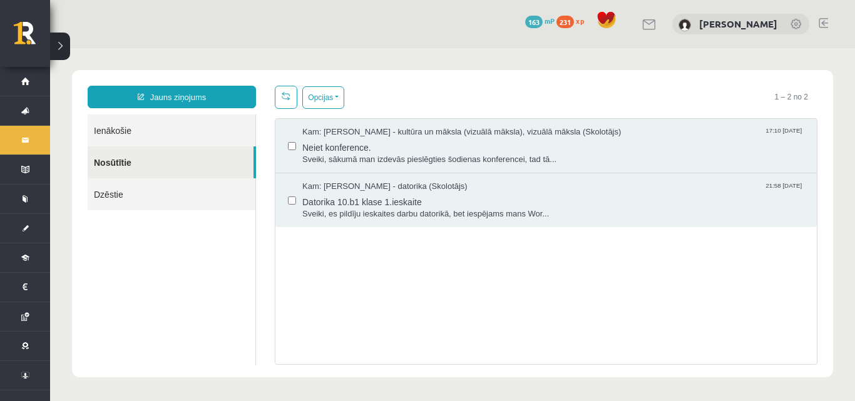
click at [163, 130] on link "Ienākošie" at bounding box center [172, 131] width 168 height 32
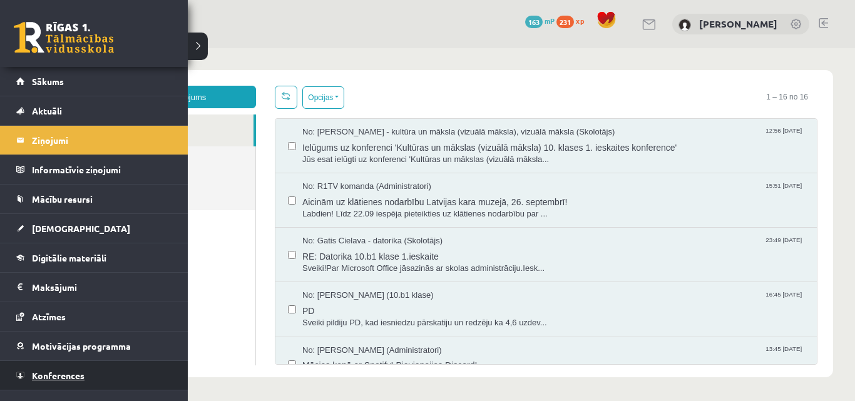
click at [76, 380] on span "Konferences" at bounding box center [58, 375] width 53 height 11
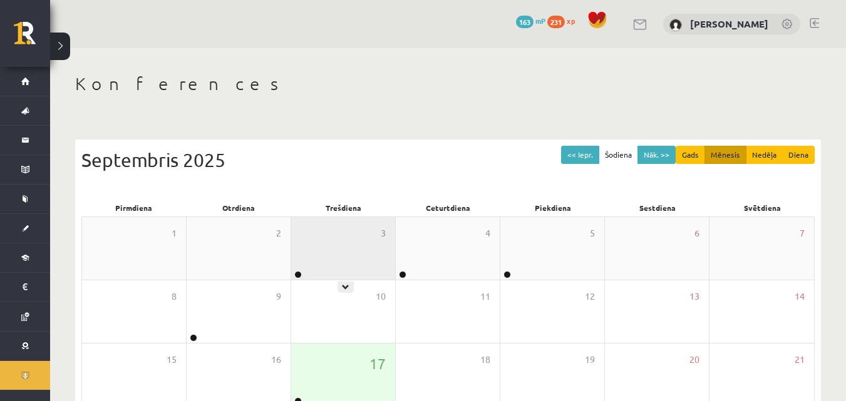
scroll to position [197, 0]
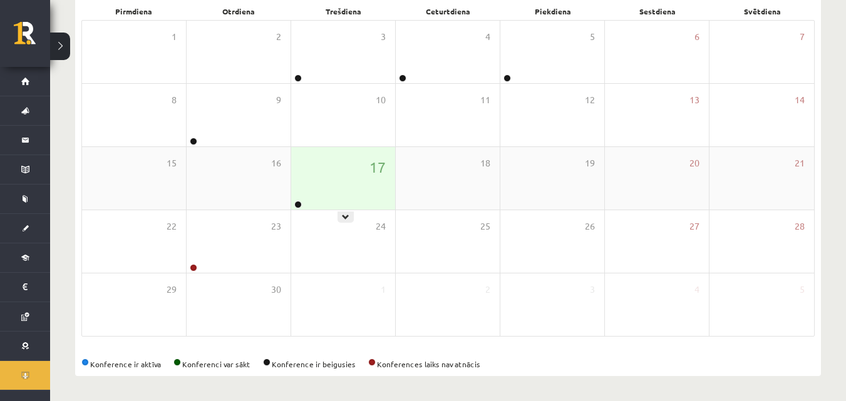
click at [346, 193] on div "17" at bounding box center [343, 178] width 104 height 63
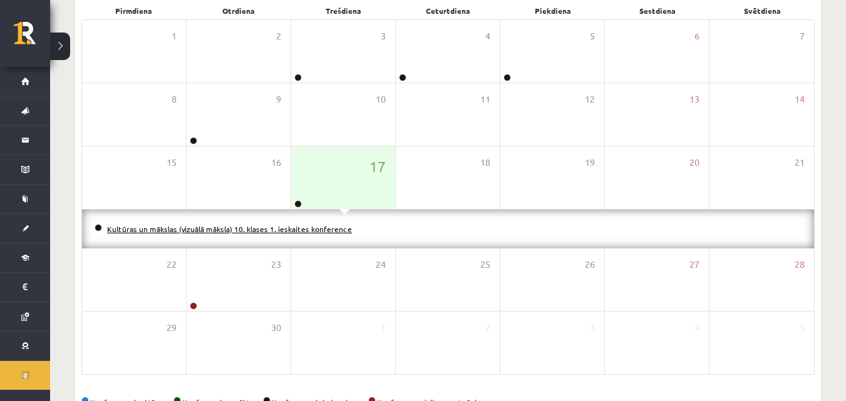
click at [329, 228] on link "Kultūras un mākslas (vizuālā māksla) 10. klases 1. ieskaites konference" at bounding box center [229, 229] width 245 height 10
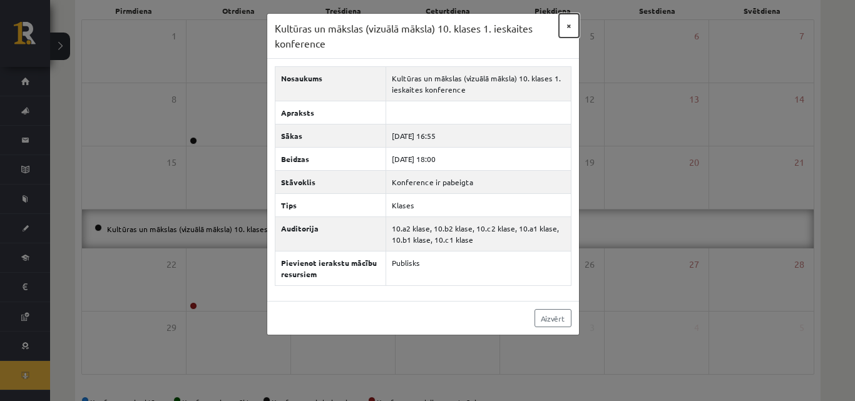
click at [571, 29] on button "×" at bounding box center [569, 26] width 20 height 24
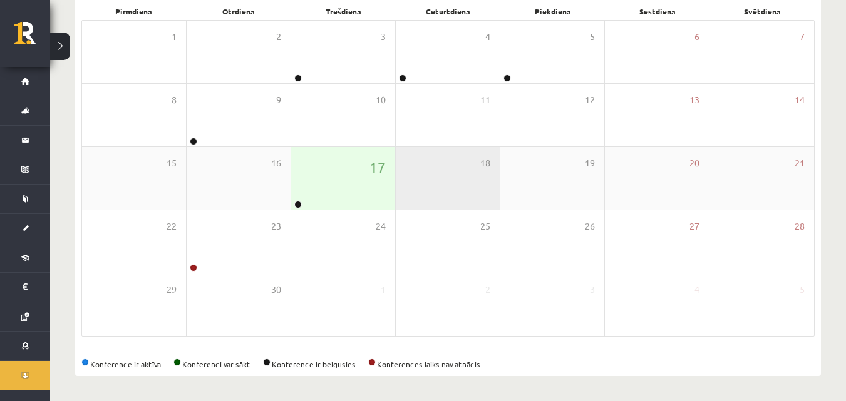
scroll to position [135, 0]
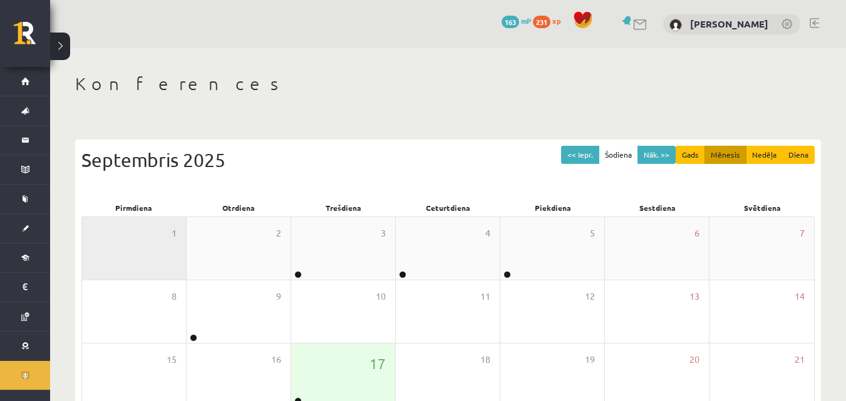
scroll to position [135, 0]
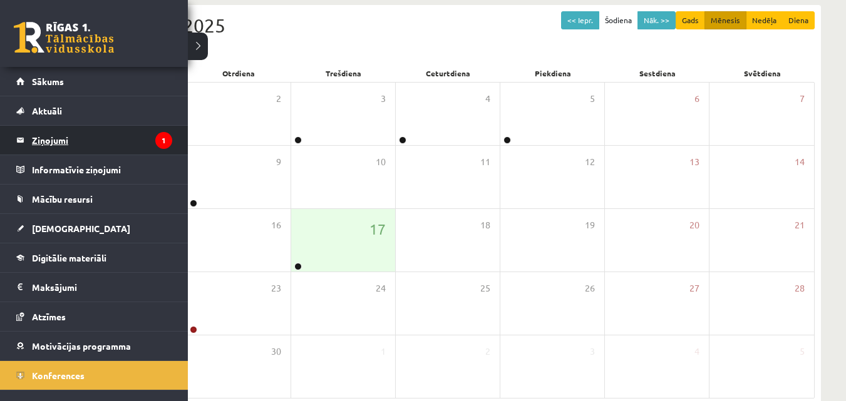
click at [54, 150] on legend "Ziņojumi 1" at bounding box center [102, 140] width 140 height 29
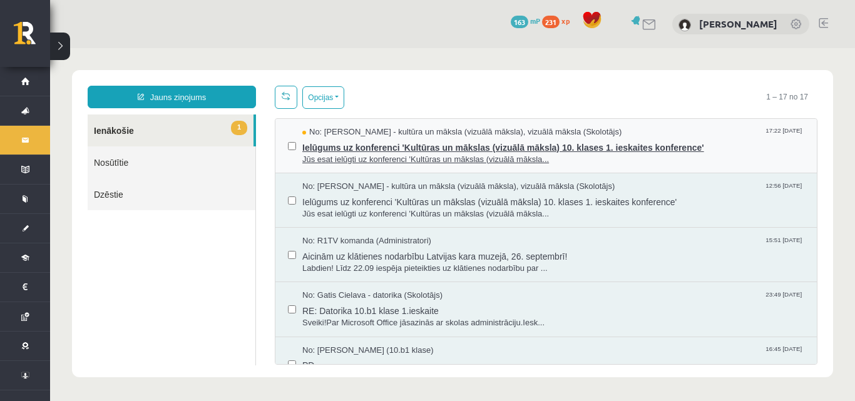
click at [494, 138] on span "Ielūgums uz konferenci 'Kultūras un mākslas (vizuālā māksla) 10. klases 1. iesk…" at bounding box center [553, 146] width 502 height 16
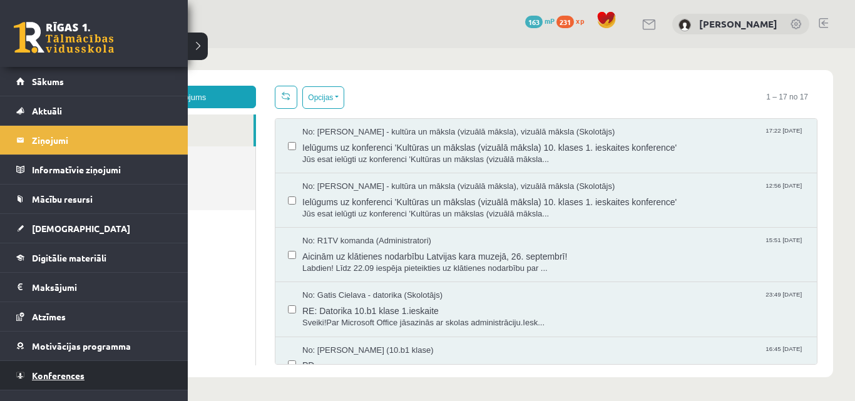
click at [59, 376] on span "Konferences" at bounding box center [58, 375] width 53 height 11
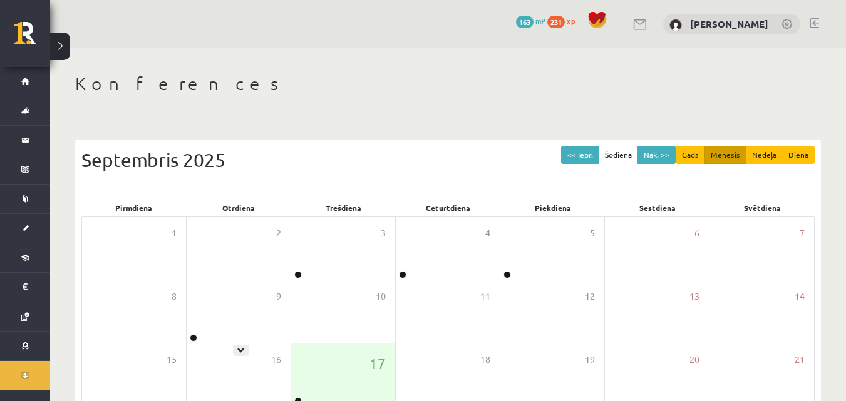
scroll to position [188, 0]
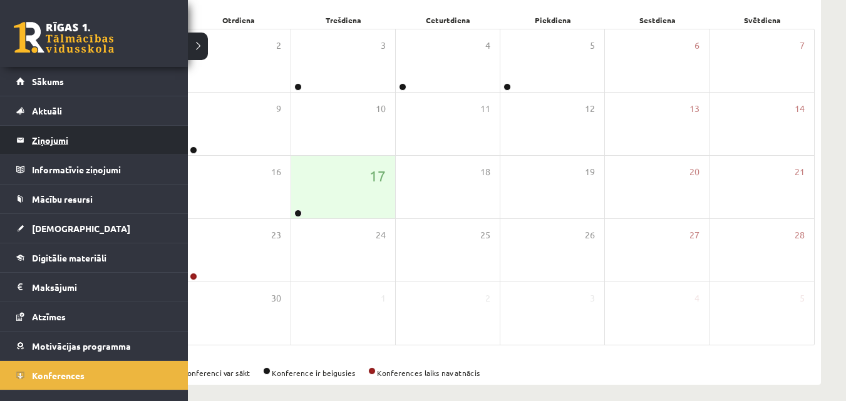
click at [77, 149] on legend "Ziņojumi 0" at bounding box center [102, 140] width 140 height 29
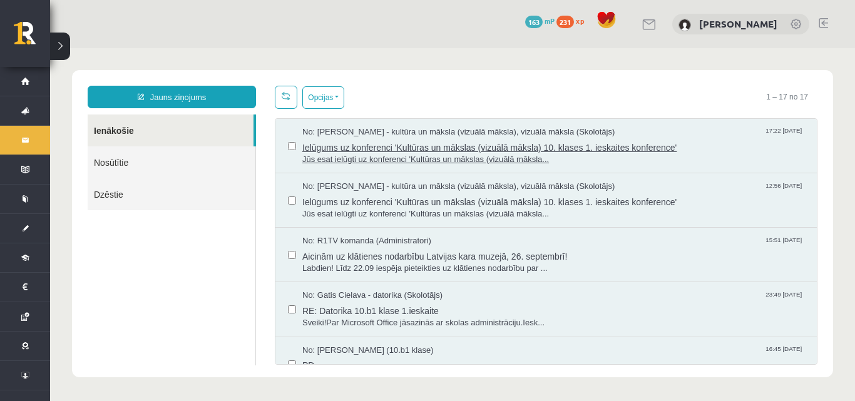
click at [372, 160] on span "Jūs esat ielūgti uz konferenci 'Kultūras un mākslas (vizuālā māksla..." at bounding box center [553, 160] width 502 height 12
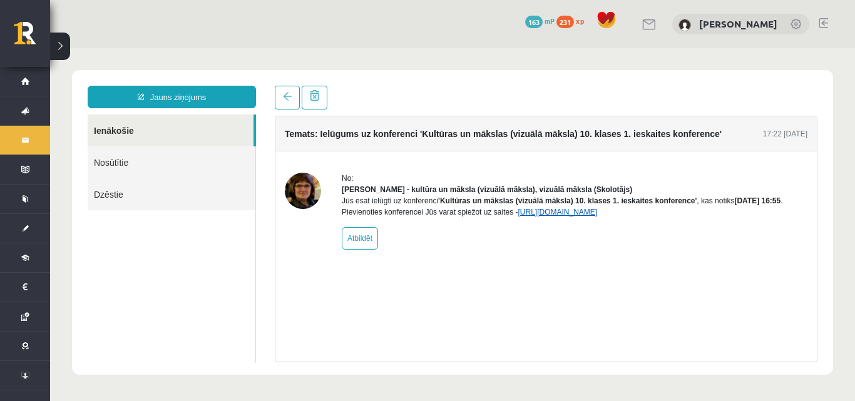
click at [597, 217] on link "[URL][DOMAIN_NAME]" at bounding box center [557, 212] width 79 height 9
click at [523, 217] on link "[URL][DOMAIN_NAME]" at bounding box center [557, 212] width 79 height 9
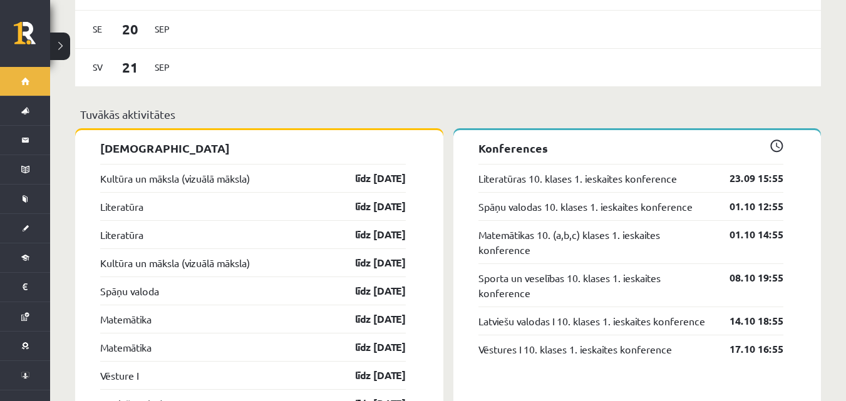
scroll to position [751, 0]
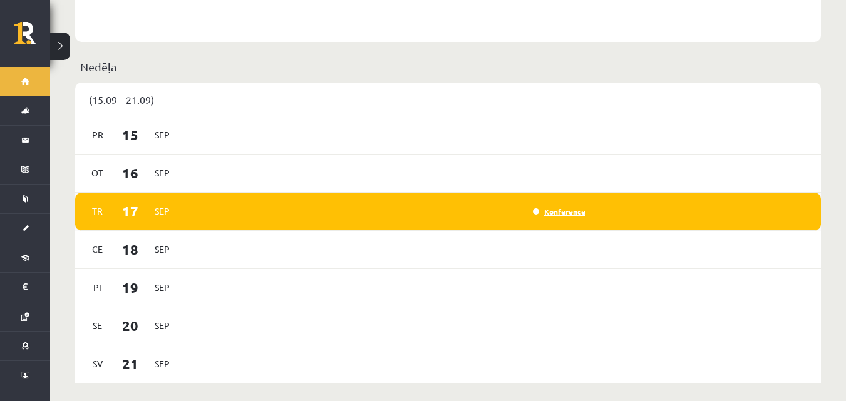
click at [561, 207] on link "Konference" at bounding box center [559, 212] width 53 height 10
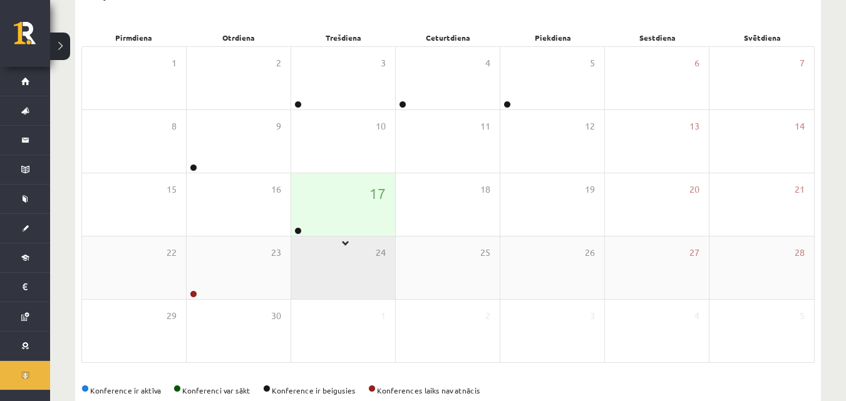
scroll to position [188, 0]
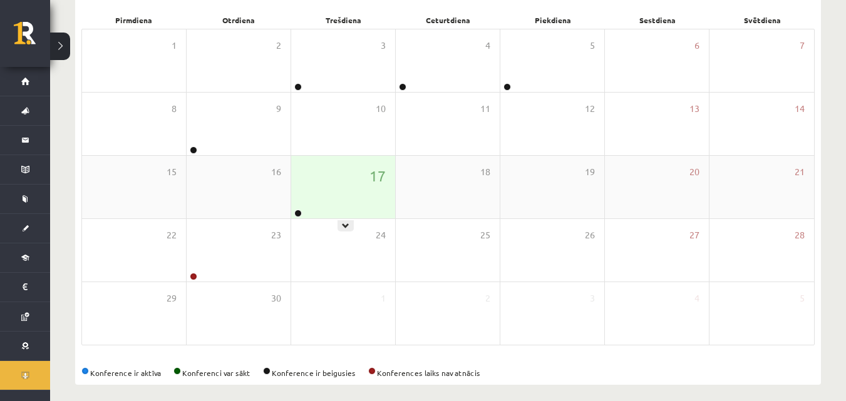
click at [329, 203] on div "17" at bounding box center [343, 187] width 104 height 63
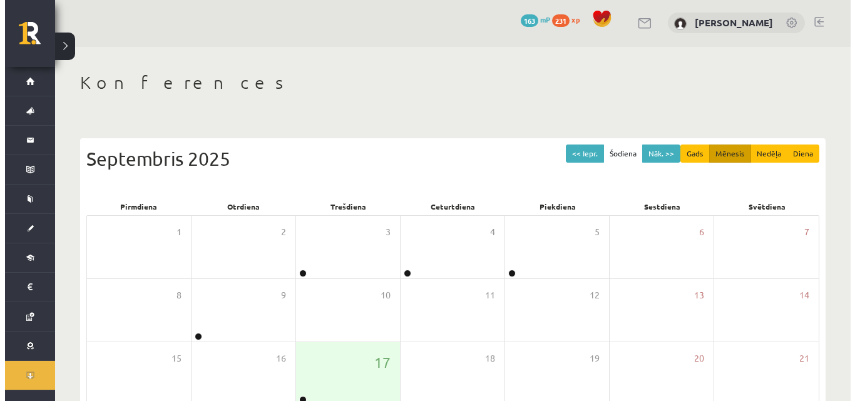
scroll to position [0, 0]
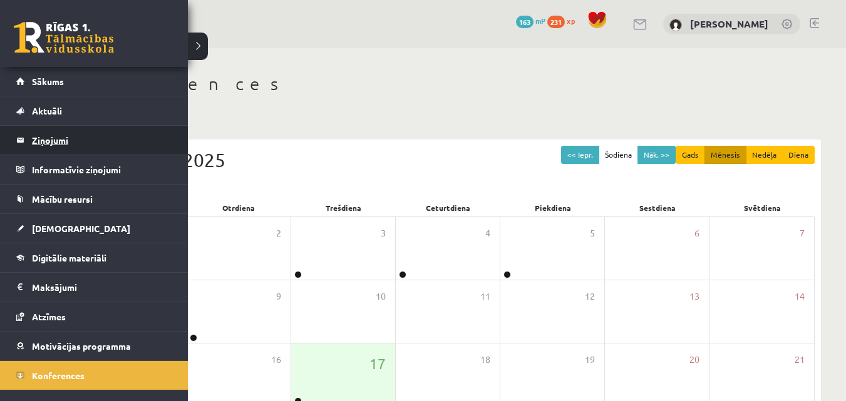
click at [54, 133] on legend "Ziņojumi 0" at bounding box center [102, 140] width 140 height 29
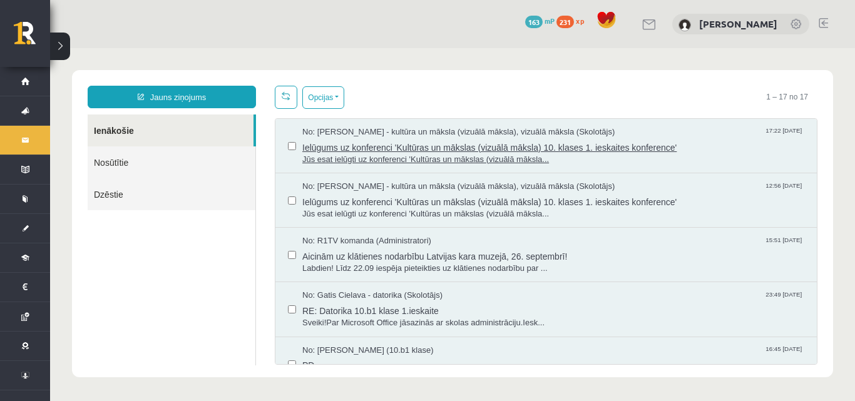
click at [354, 141] on span "Ielūgums uz konferenci 'Kultūras un mākslas (vizuālā māksla) 10. klases 1. iesk…" at bounding box center [553, 146] width 502 height 16
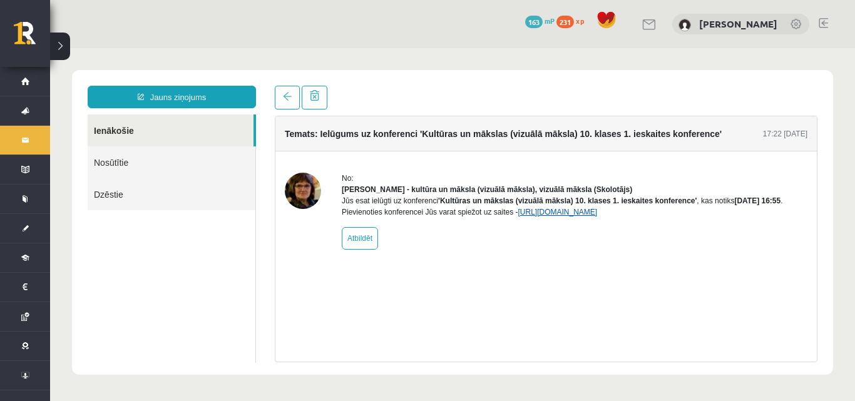
click at [569, 217] on link "[URL][DOMAIN_NAME]" at bounding box center [557, 212] width 79 height 9
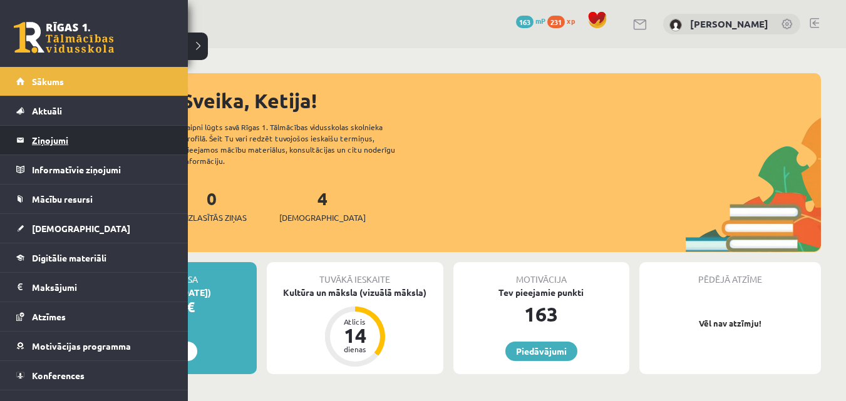
click at [100, 143] on legend "Ziņojumi 0" at bounding box center [102, 140] width 140 height 29
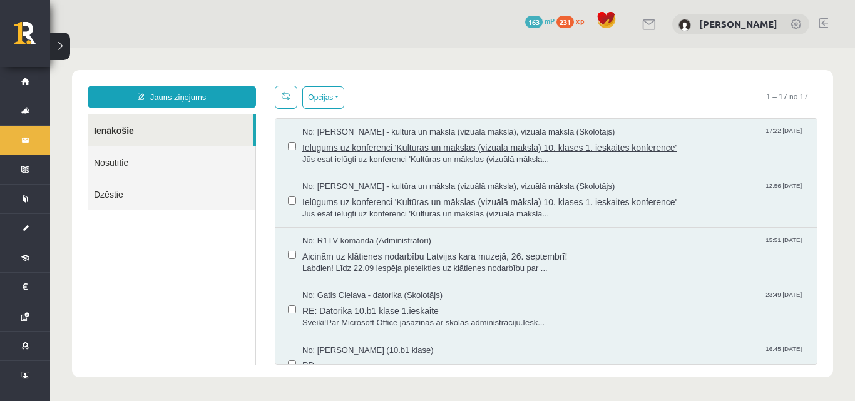
click at [412, 158] on span "Jūs esat ielūgti uz konferenci 'Kultūras un mākslas (vizuālā māksla..." at bounding box center [553, 160] width 502 height 12
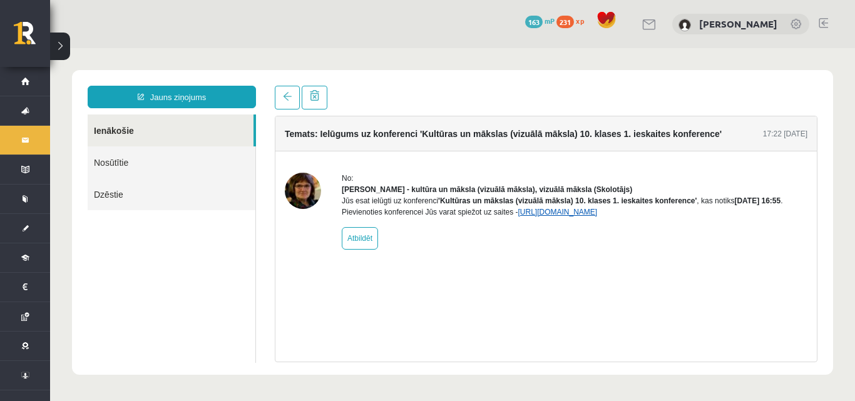
click at [569, 217] on link "[URL][DOMAIN_NAME]" at bounding box center [557, 212] width 79 height 9
